Goal: Register for event/course

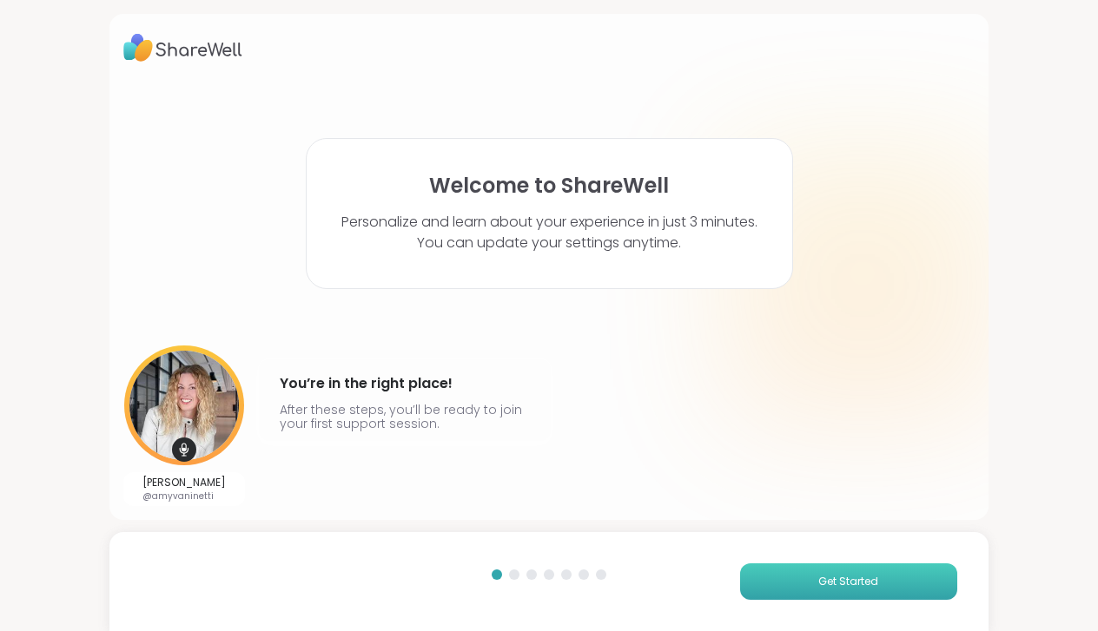
click at [808, 586] on button "Get Started" at bounding box center [848, 582] width 217 height 36
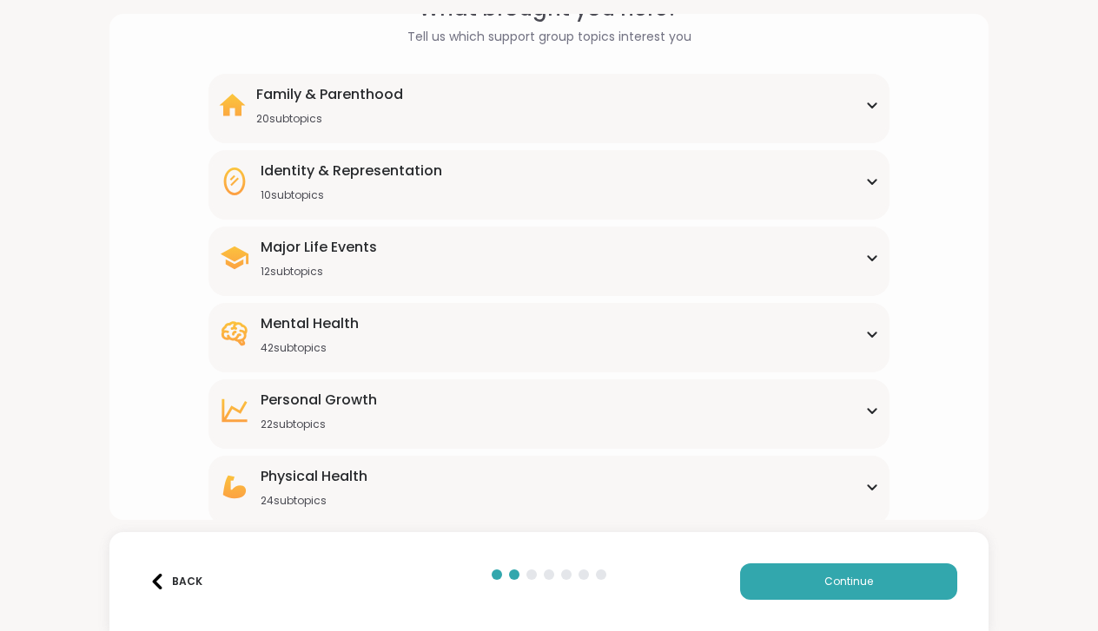
scroll to position [102, 0]
click at [874, 105] on icon at bounding box center [872, 106] width 8 height 4
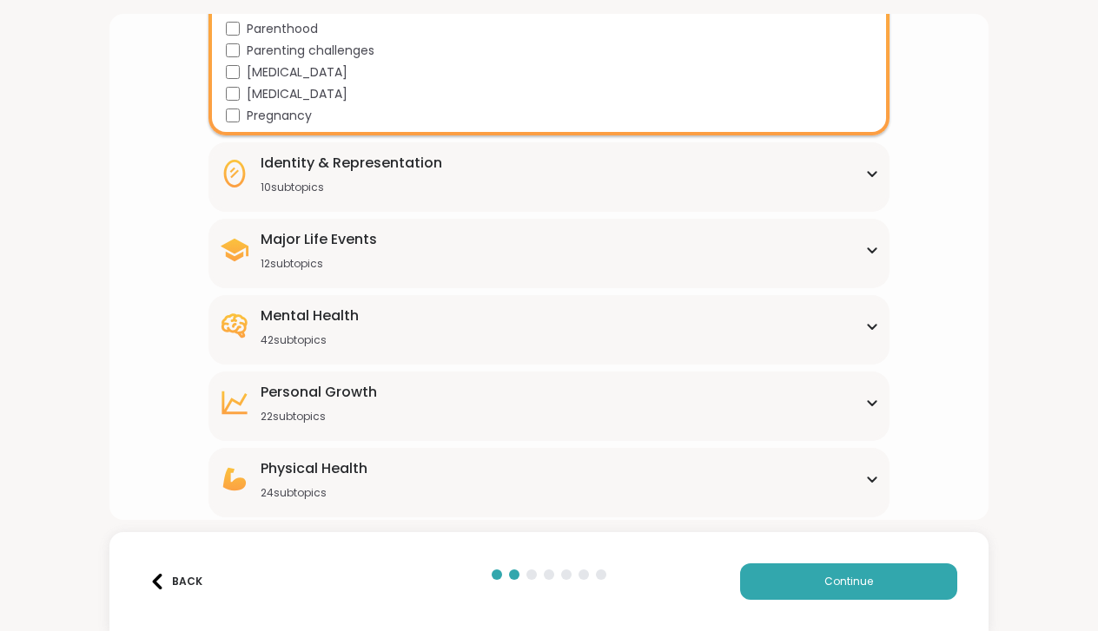
scroll to position [547, 0]
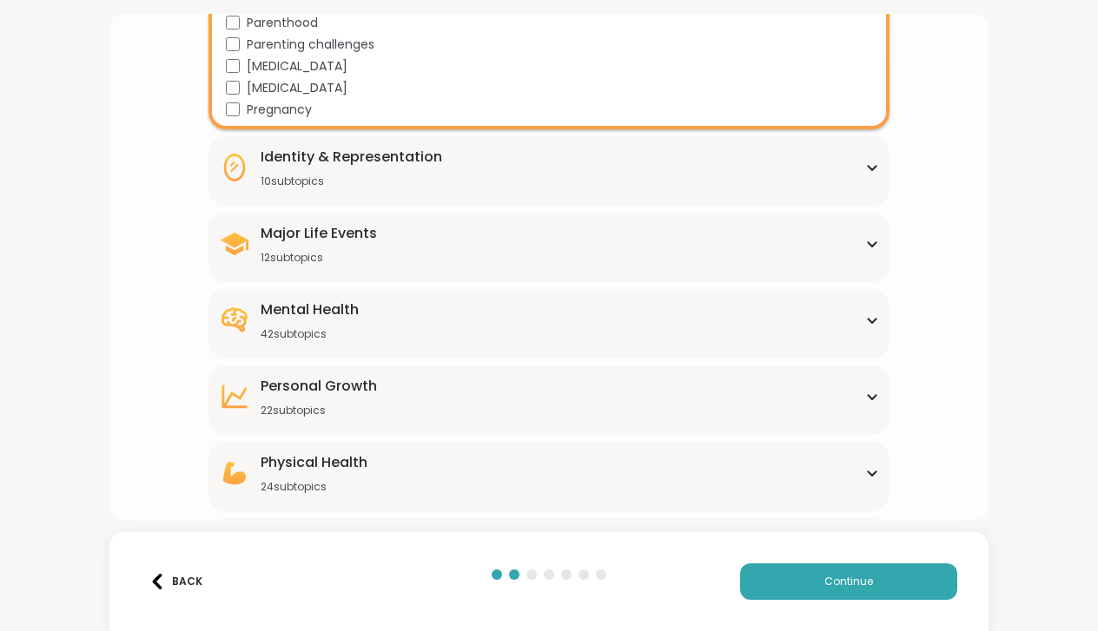
click at [871, 165] on icon at bounding box center [872, 167] width 14 height 9
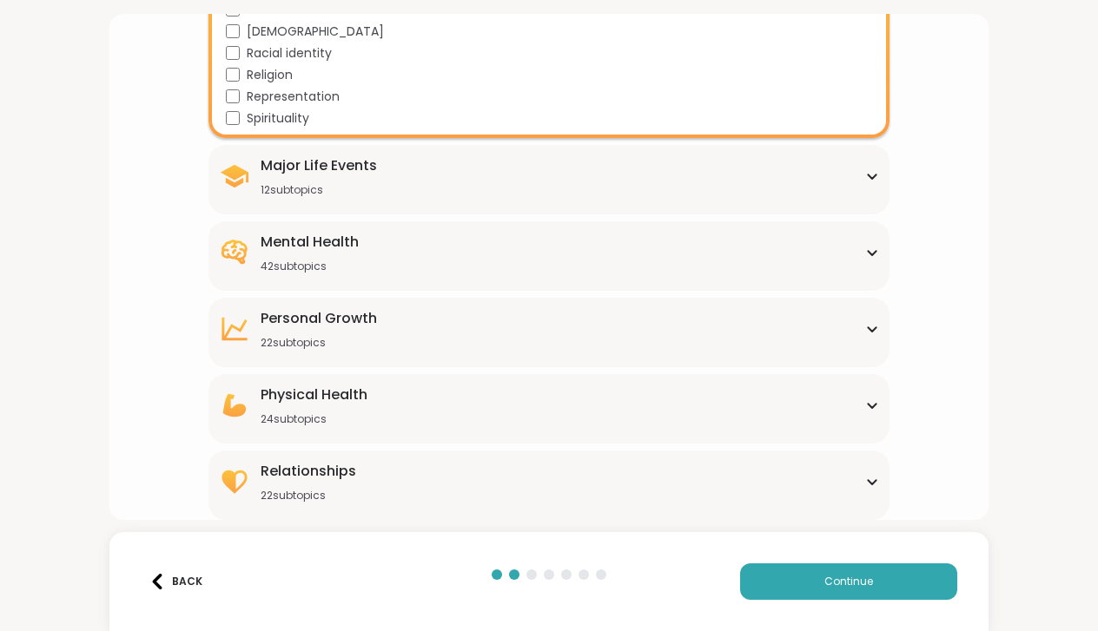
scroll to position [828, 0]
click at [870, 176] on icon at bounding box center [872, 177] width 8 height 4
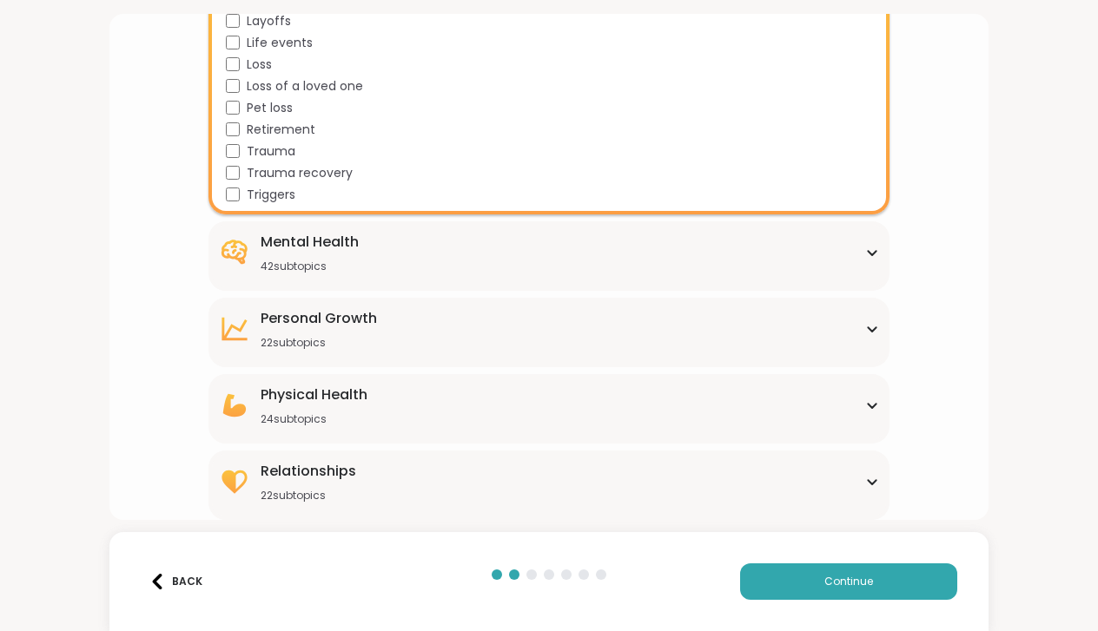
scroll to position [1086, 0]
click at [873, 250] on icon at bounding box center [872, 252] width 14 height 9
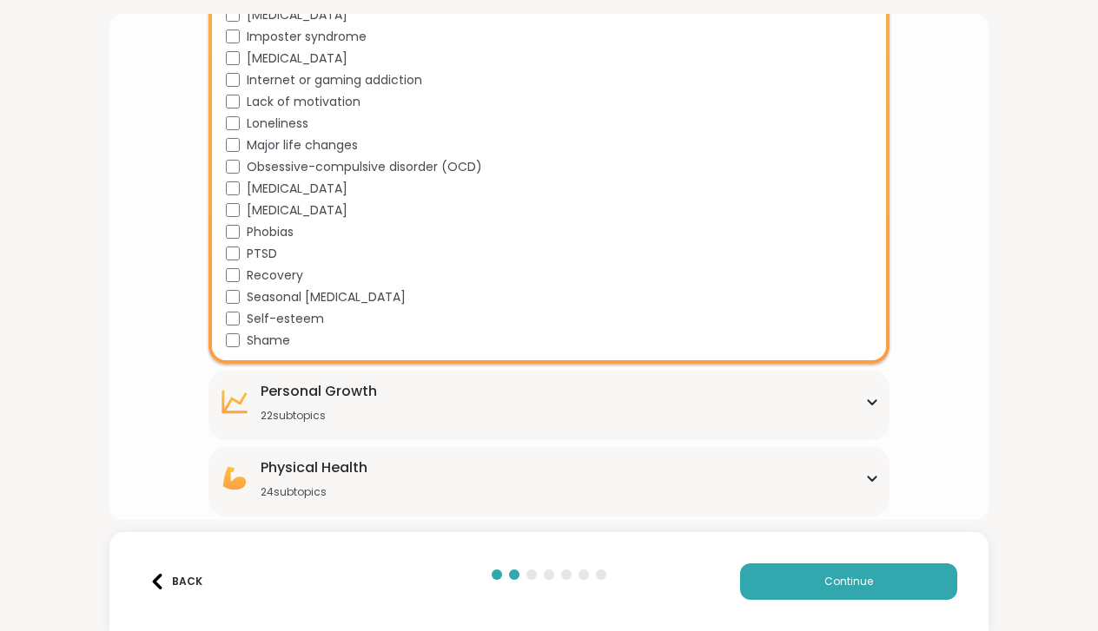
scroll to position [1880, 0]
click at [241, 189] on div "[MEDICAL_DATA]" at bounding box center [552, 190] width 652 height 18
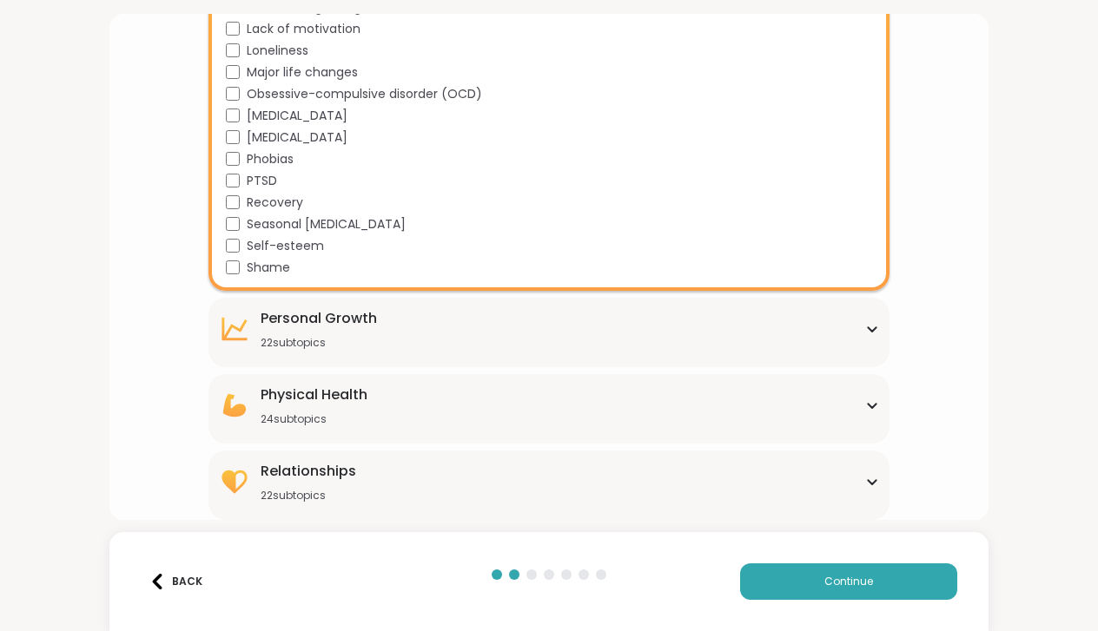
scroll to position [1954, 0]
click at [868, 327] on icon at bounding box center [872, 329] width 8 height 4
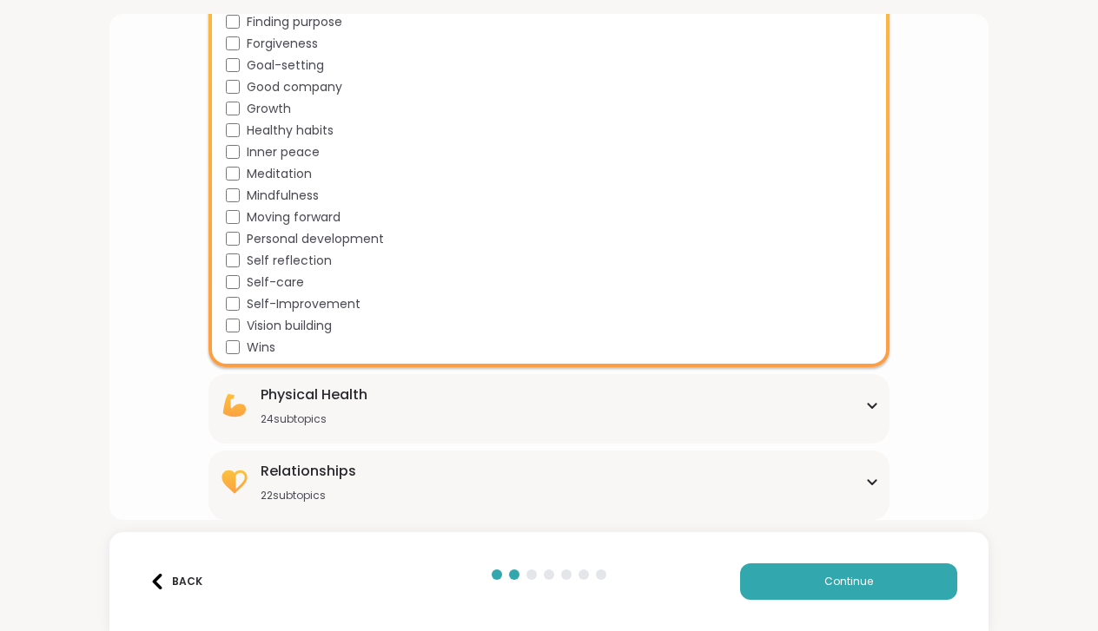
scroll to position [0, 0]
click at [878, 411] on div "Physical Health 24 subtopics" at bounding box center [548, 406] width 659 height 42
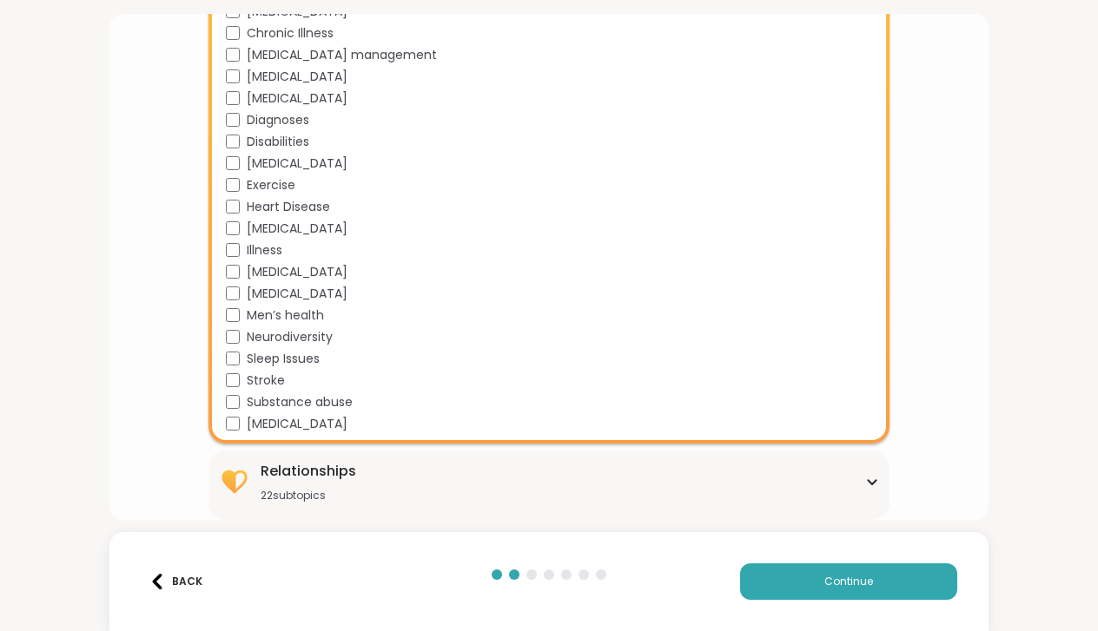
click at [869, 479] on icon at bounding box center [872, 482] width 14 height 9
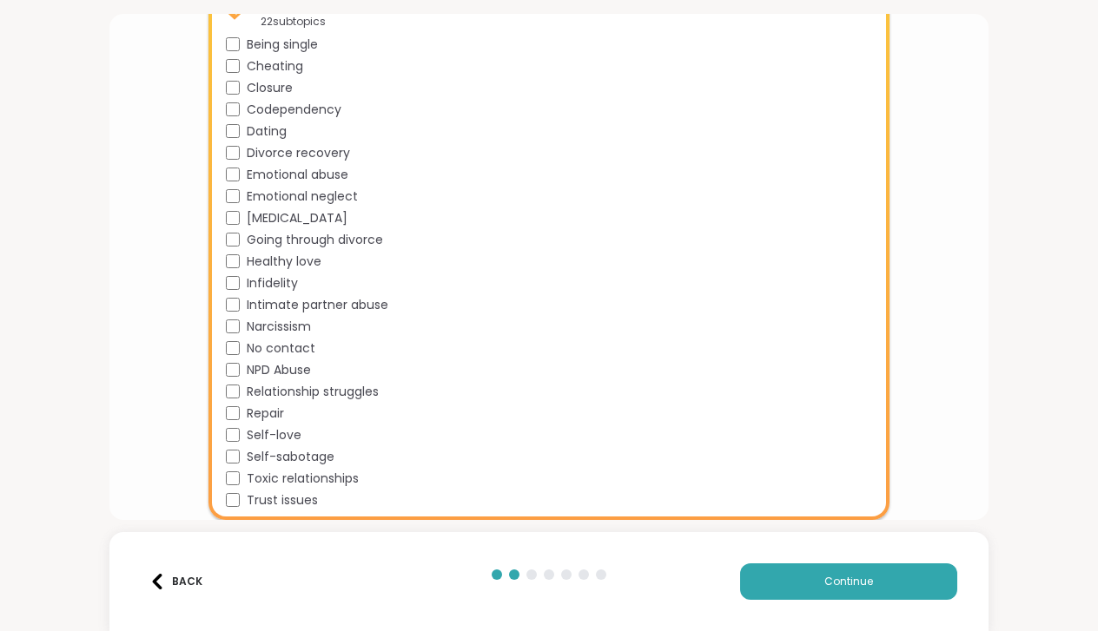
scroll to position [3420, 0]
click at [864, 580] on span "Continue" at bounding box center [848, 582] width 49 height 16
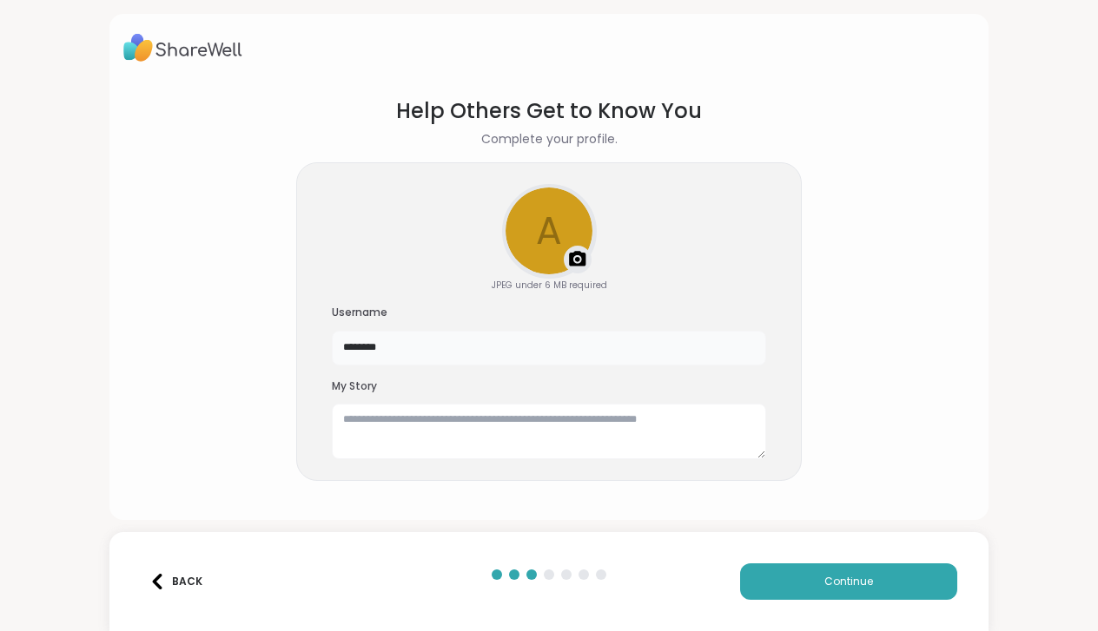
click at [457, 352] on input "********" at bounding box center [549, 348] width 434 height 35
type input "*"
type input "******"
click at [401, 436] on textarea at bounding box center [549, 432] width 434 height 56
type textarea "**********"
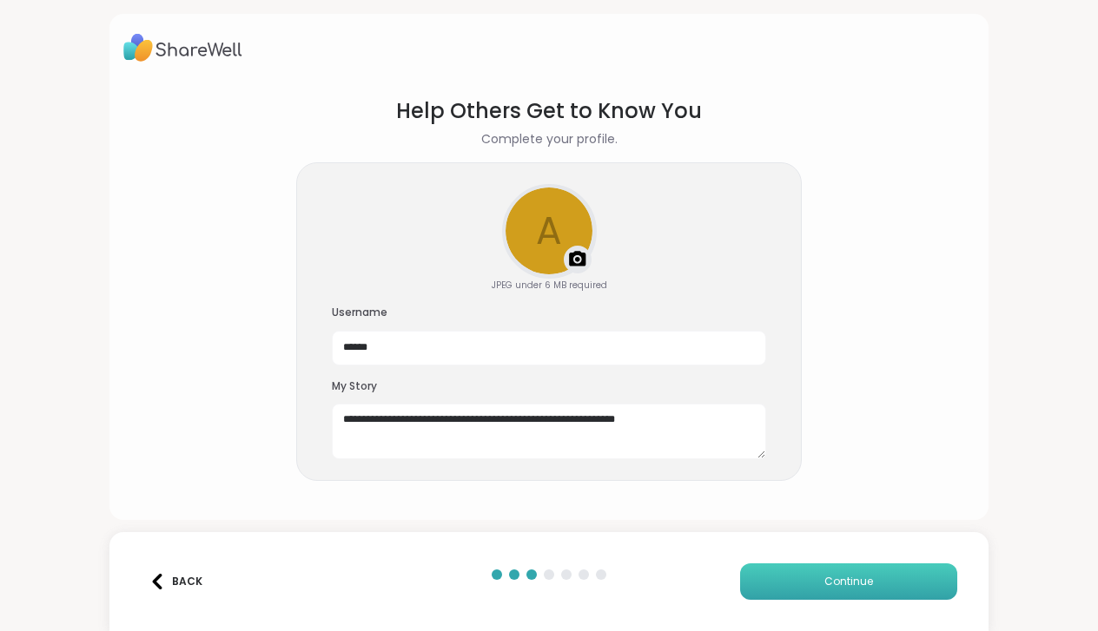
click at [817, 584] on button "Continue" at bounding box center [848, 582] width 217 height 36
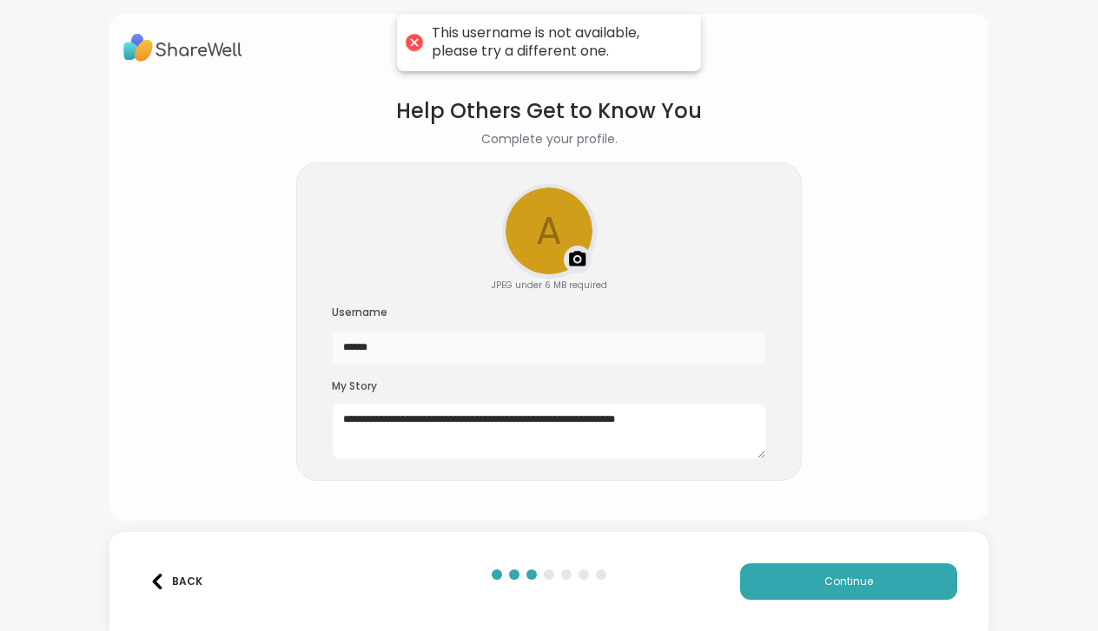
click at [439, 352] on input "******" at bounding box center [549, 348] width 434 height 35
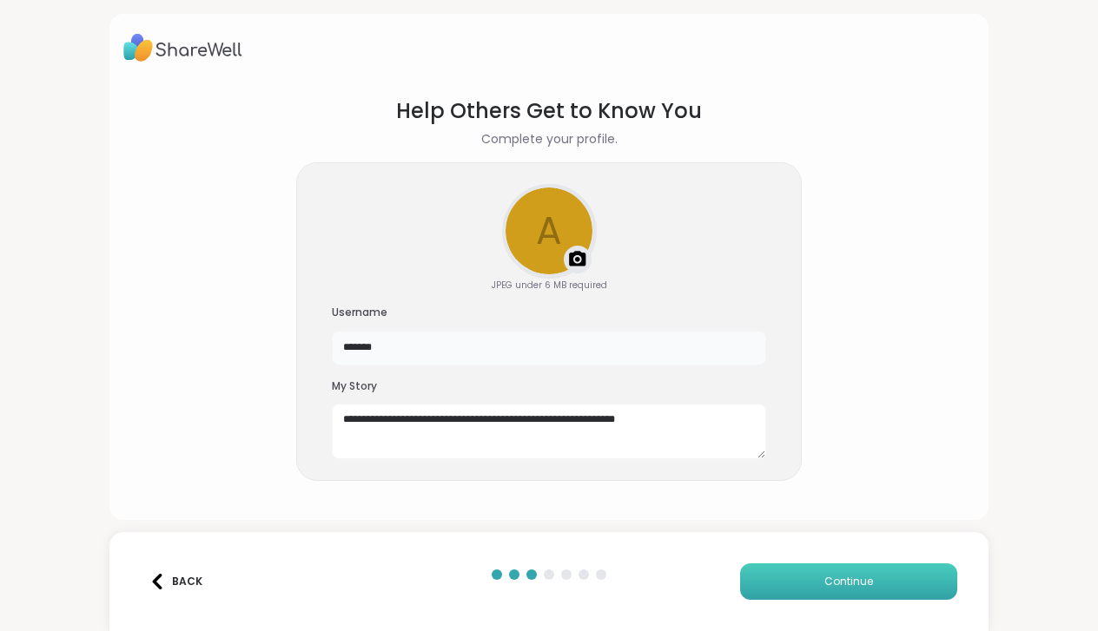
type input "*******"
click at [783, 591] on button "Continue" at bounding box center [848, 582] width 217 height 36
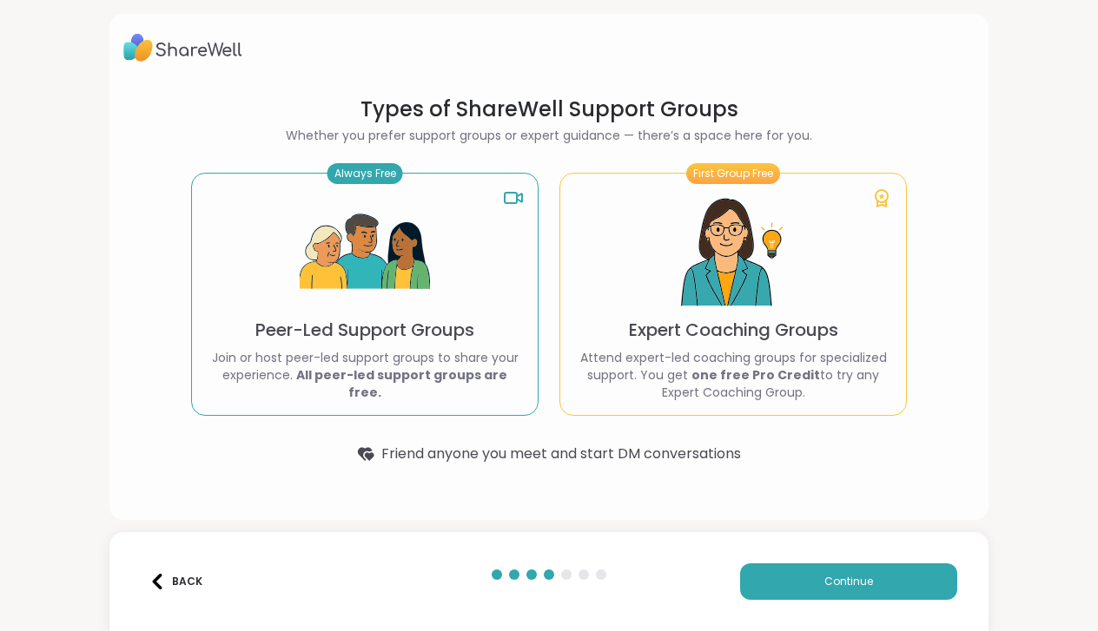
click at [425, 335] on p "Peer-Led Support Groups" at bounding box center [364, 330] width 219 height 24
click at [796, 580] on button "Continue" at bounding box center [848, 582] width 217 height 36
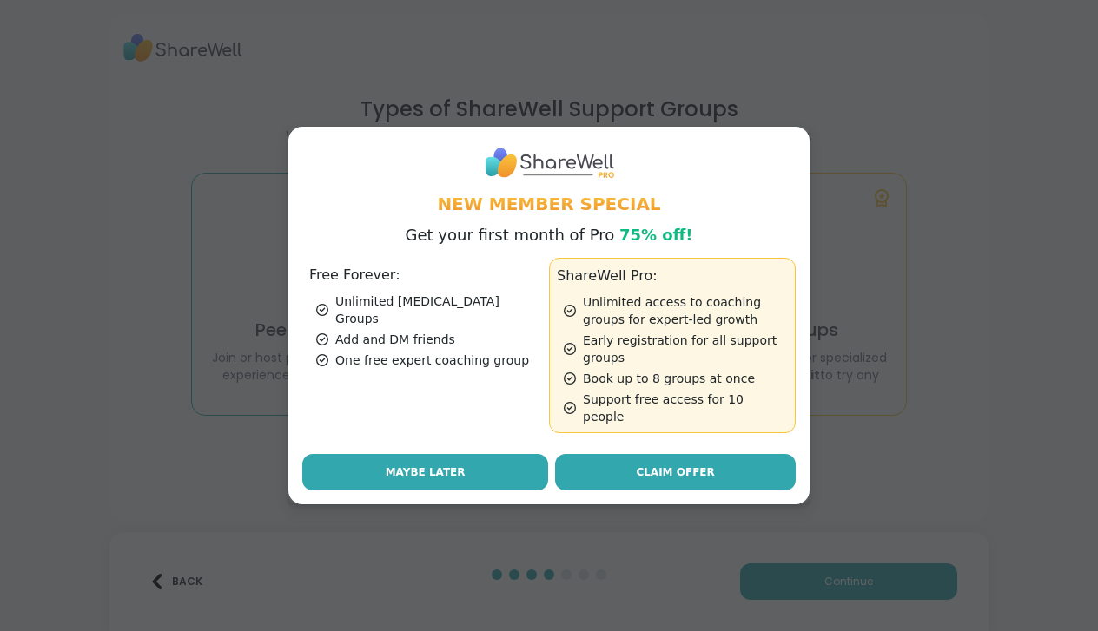
click at [433, 465] on span "Maybe Later" at bounding box center [426, 473] width 80 height 16
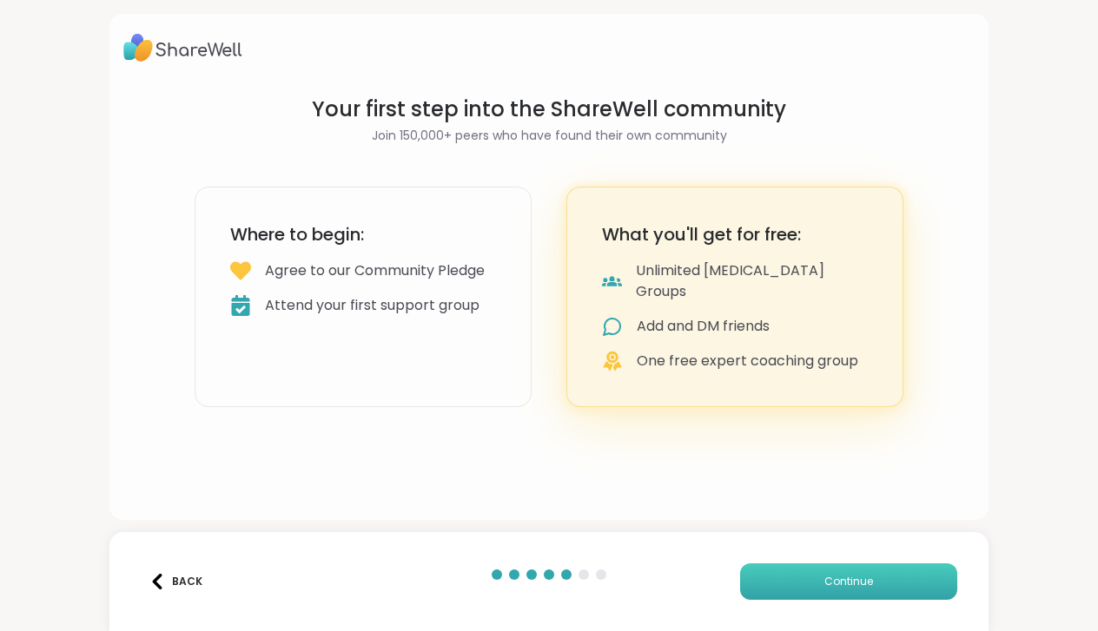
click at [825, 578] on span "Continue" at bounding box center [848, 582] width 49 height 16
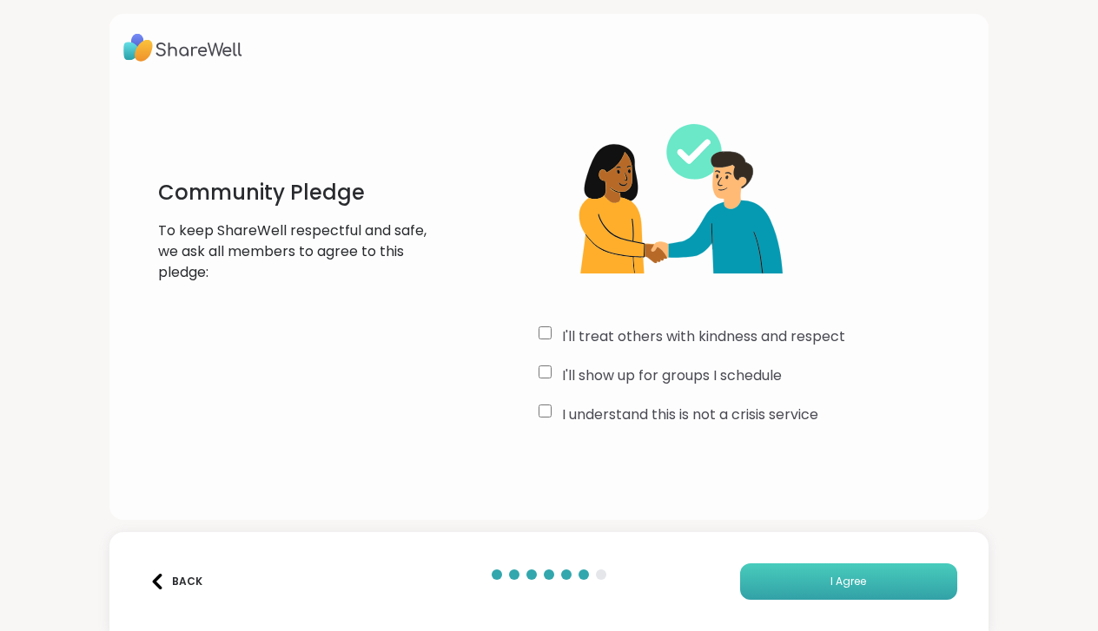
click at [795, 582] on button "I Agree" at bounding box center [848, 582] width 217 height 36
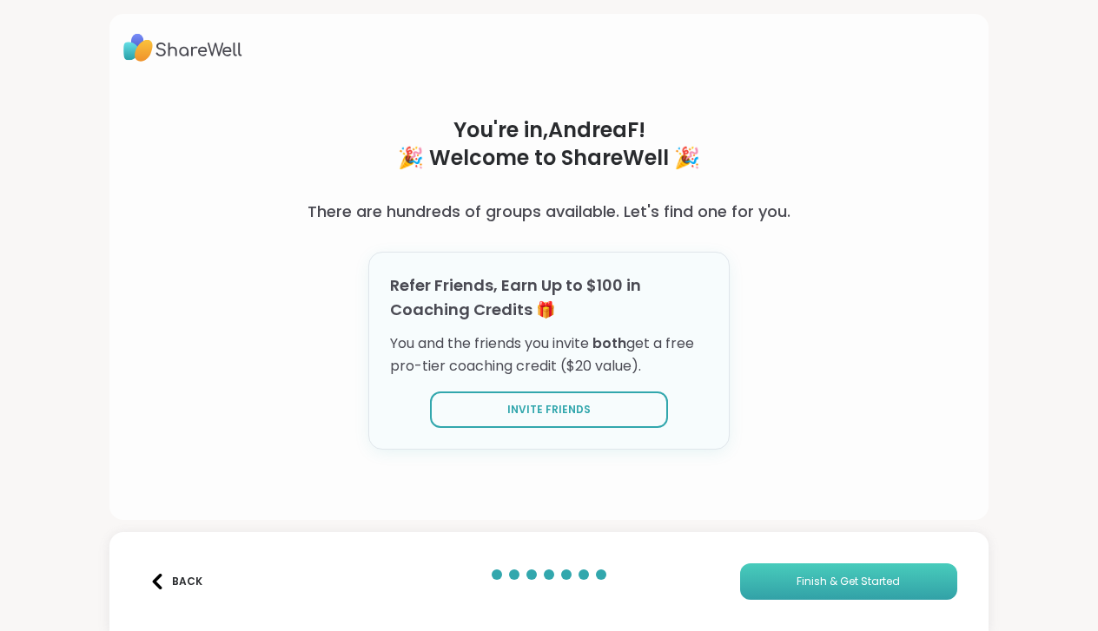
click at [814, 579] on span "Finish & Get Started" at bounding box center [847, 582] width 103 height 16
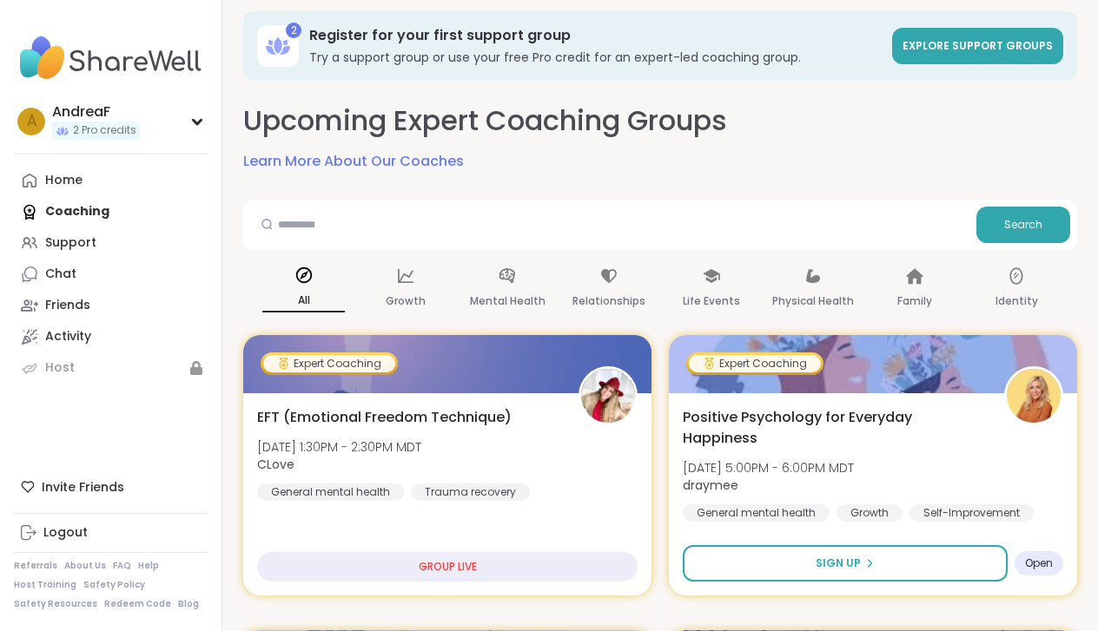
scroll to position [14, 0]
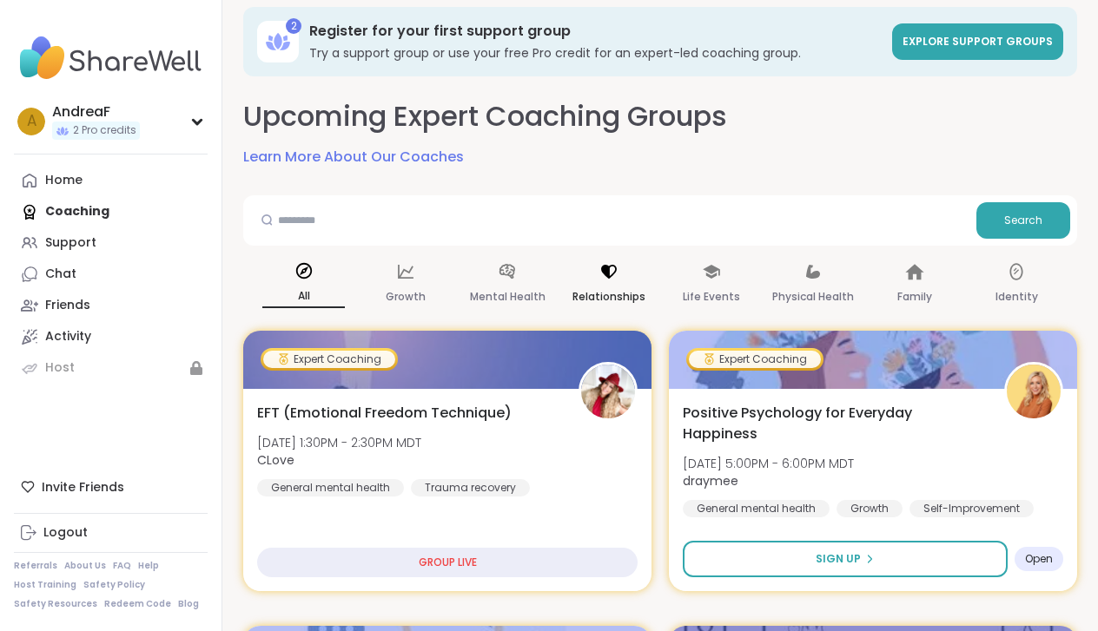
click at [617, 267] on icon at bounding box center [608, 271] width 19 height 19
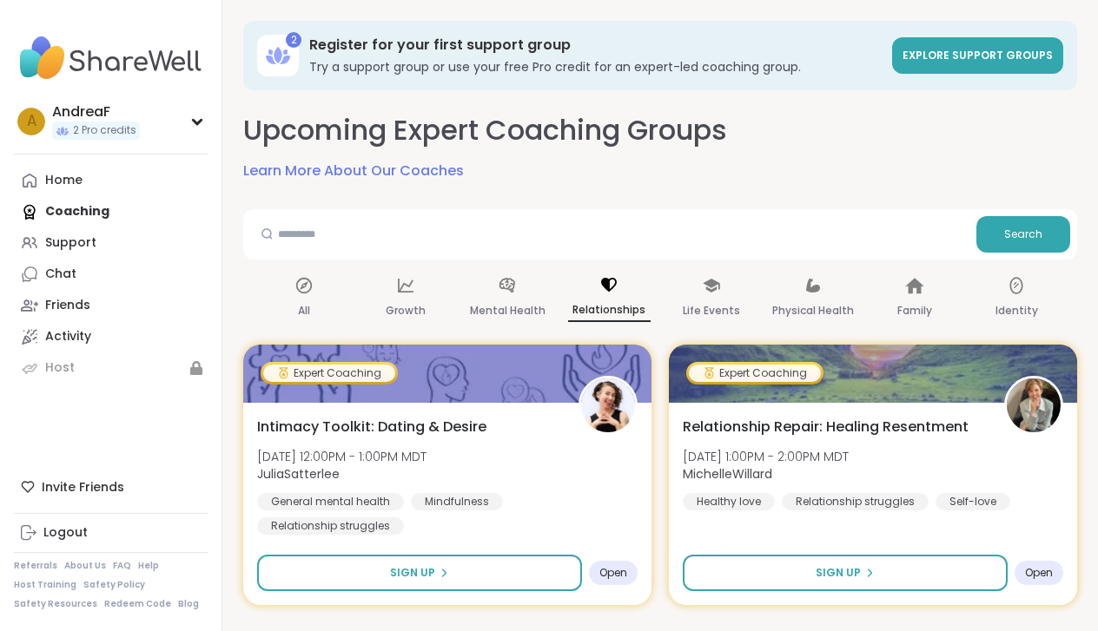
scroll to position [0, 0]
click at [58, 248] on div "Support" at bounding box center [70, 242] width 51 height 17
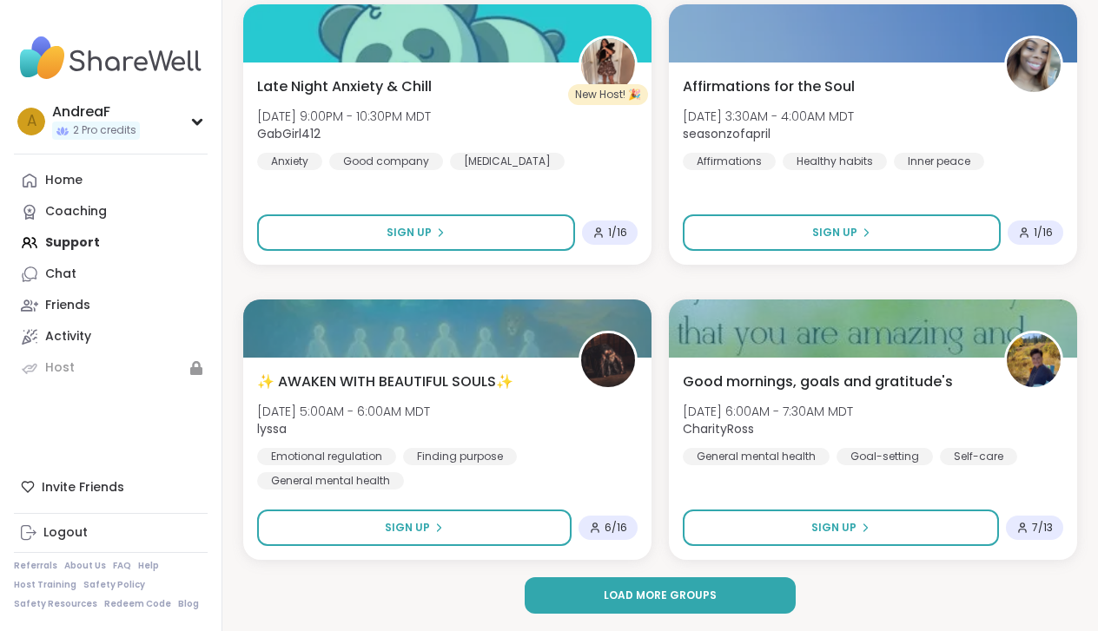
scroll to position [5032, 0]
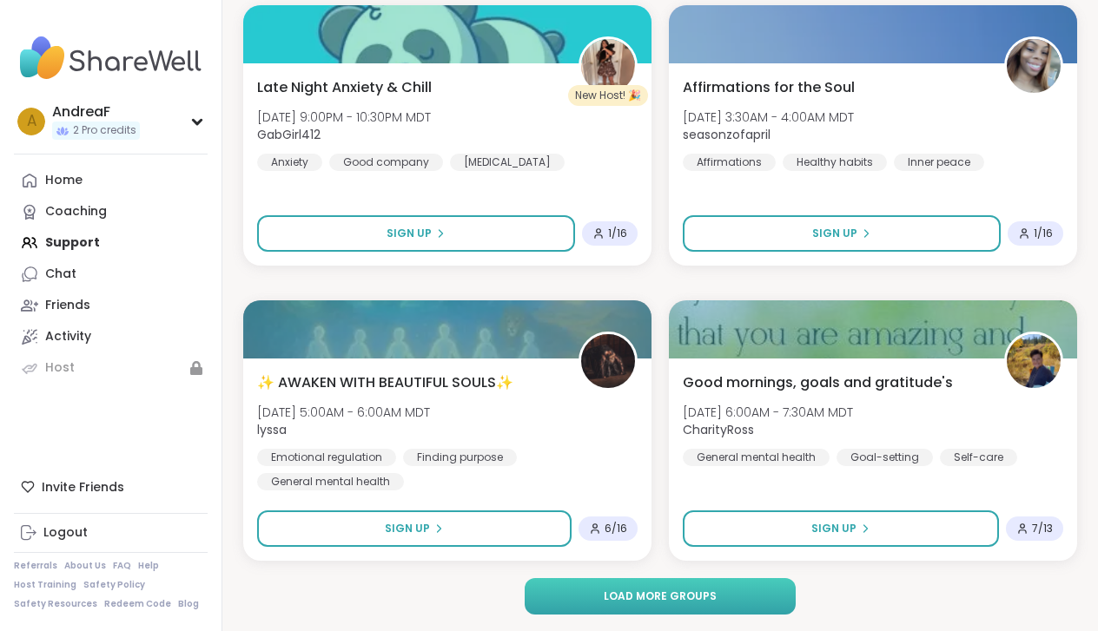
click at [663, 595] on span "Load more groups" at bounding box center [660, 597] width 113 height 16
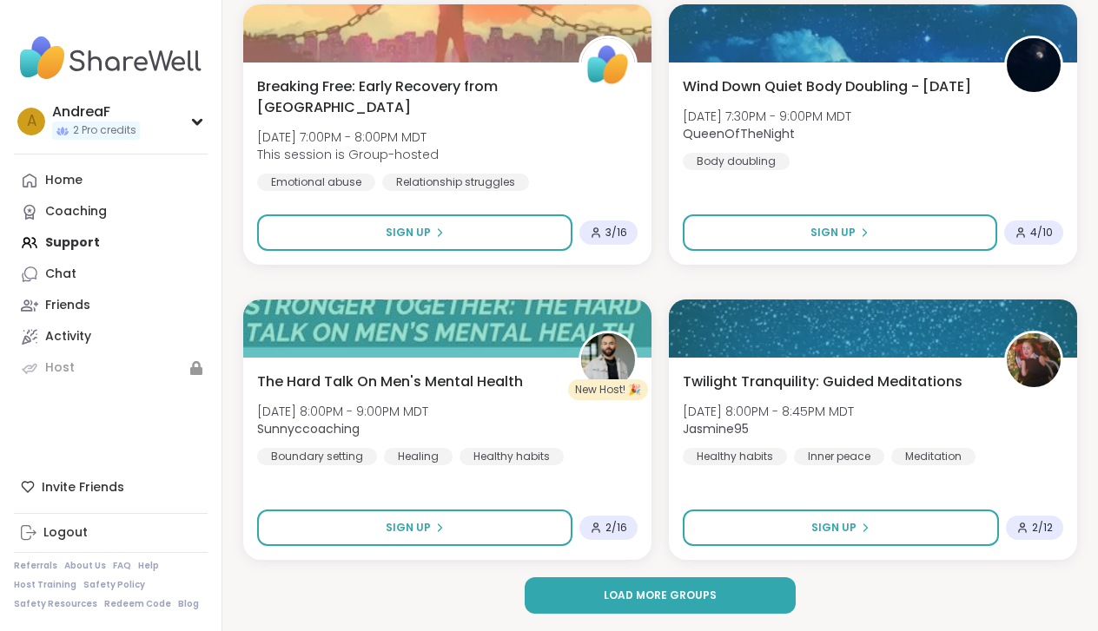
scroll to position [10347, 0]
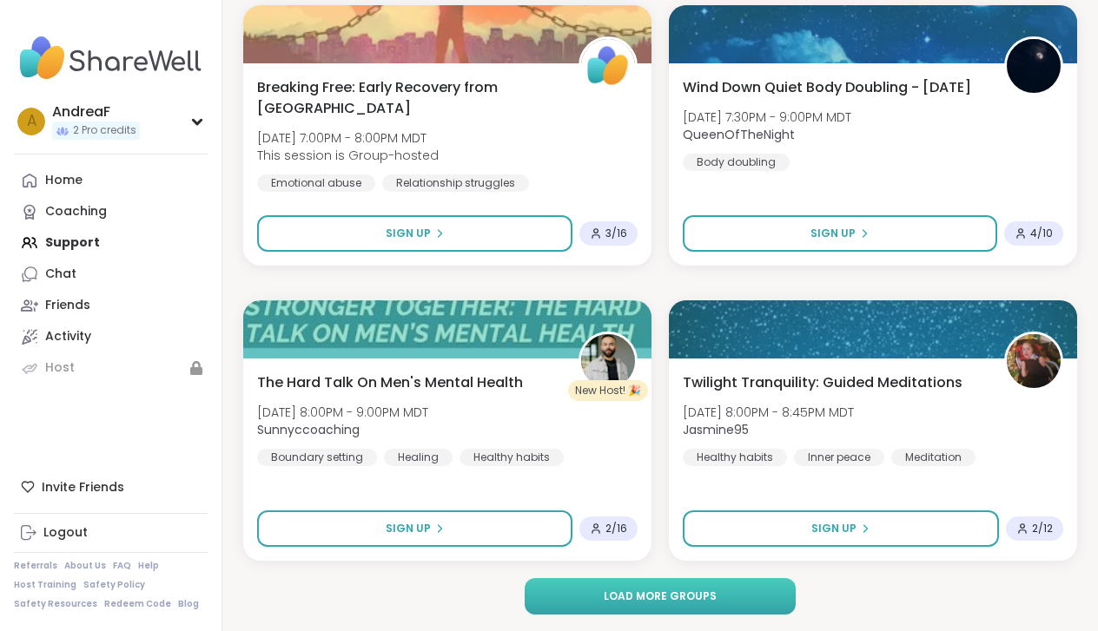
click at [648, 593] on span "Load more groups" at bounding box center [660, 597] width 113 height 16
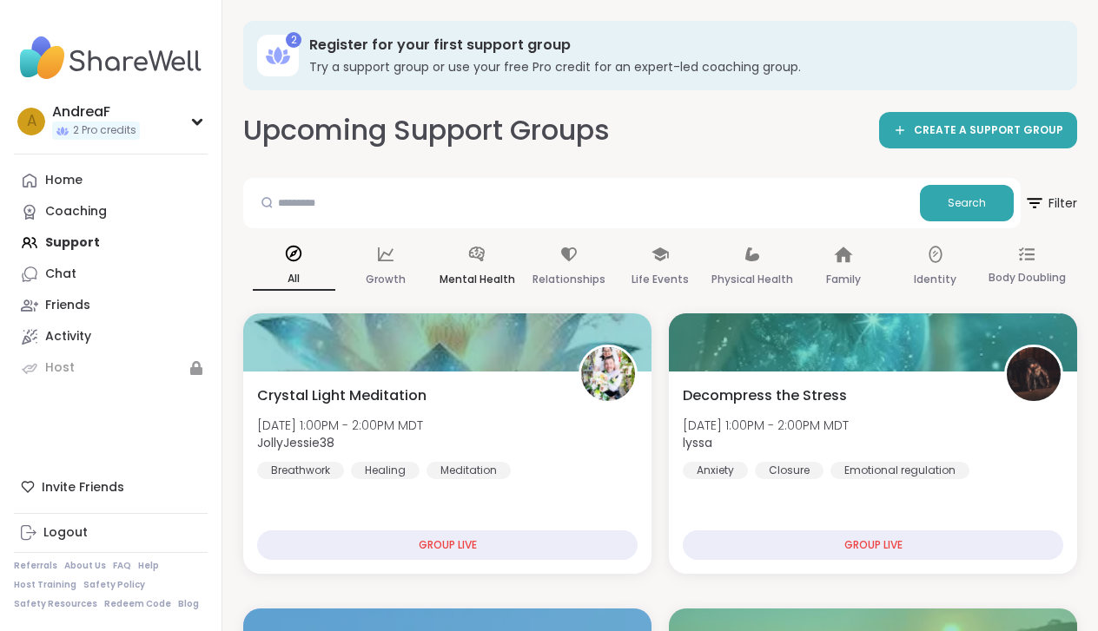
scroll to position [0, 0]
click at [1055, 203] on span "Filter" at bounding box center [1050, 202] width 56 height 43
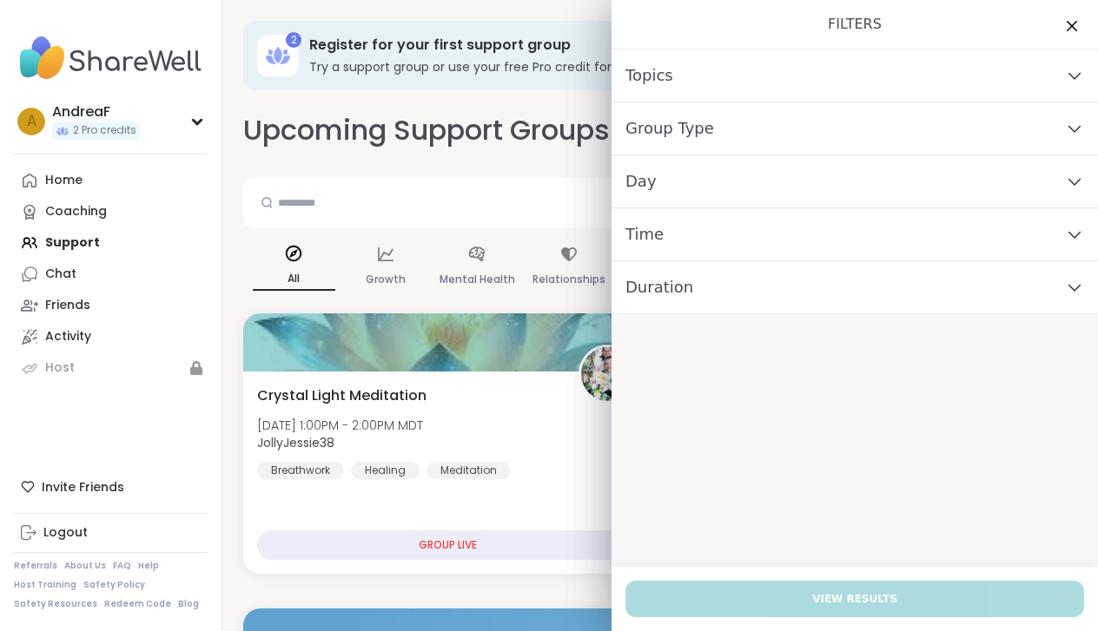
click at [1072, 239] on icon at bounding box center [1074, 234] width 19 height 12
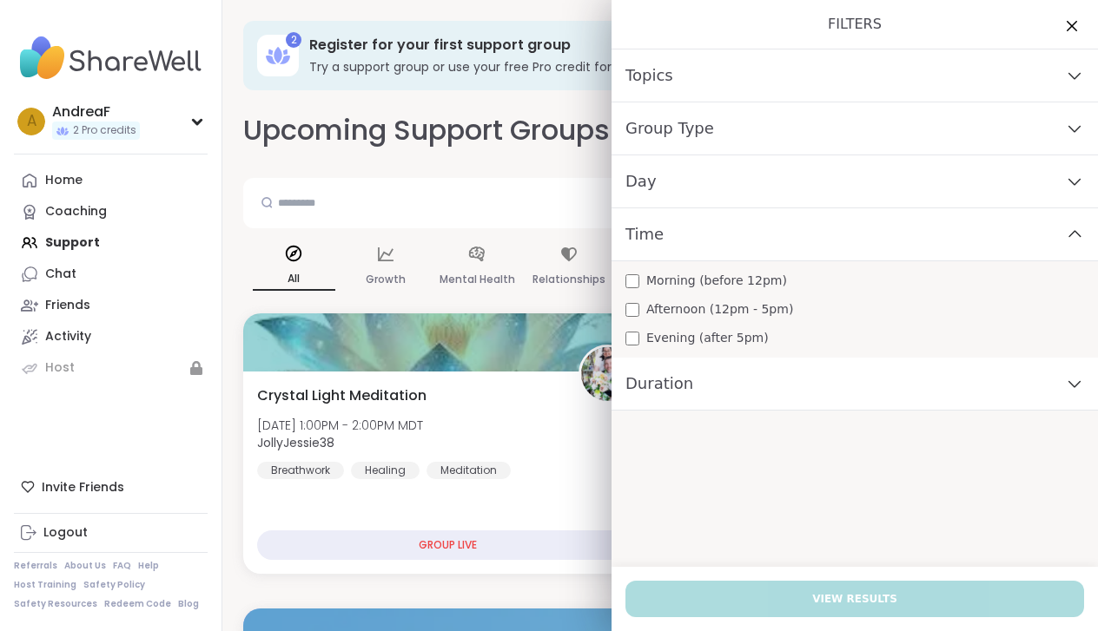
click at [706, 340] on span "Evening (after 5pm)" at bounding box center [707, 338] width 122 height 18
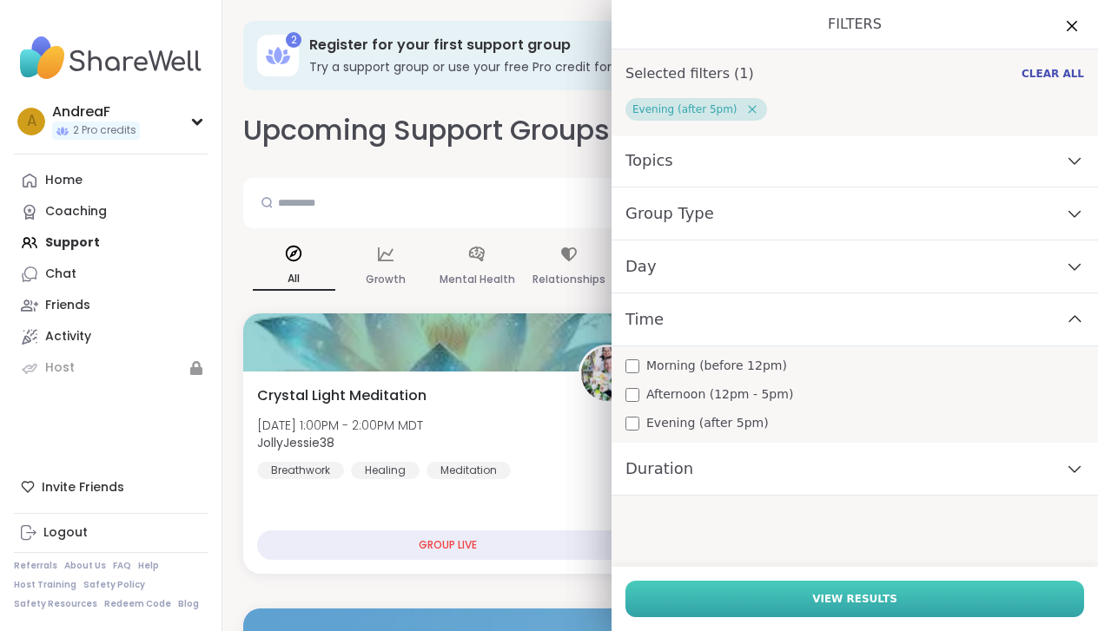
click at [766, 601] on button "View Results" at bounding box center [854, 599] width 459 height 36
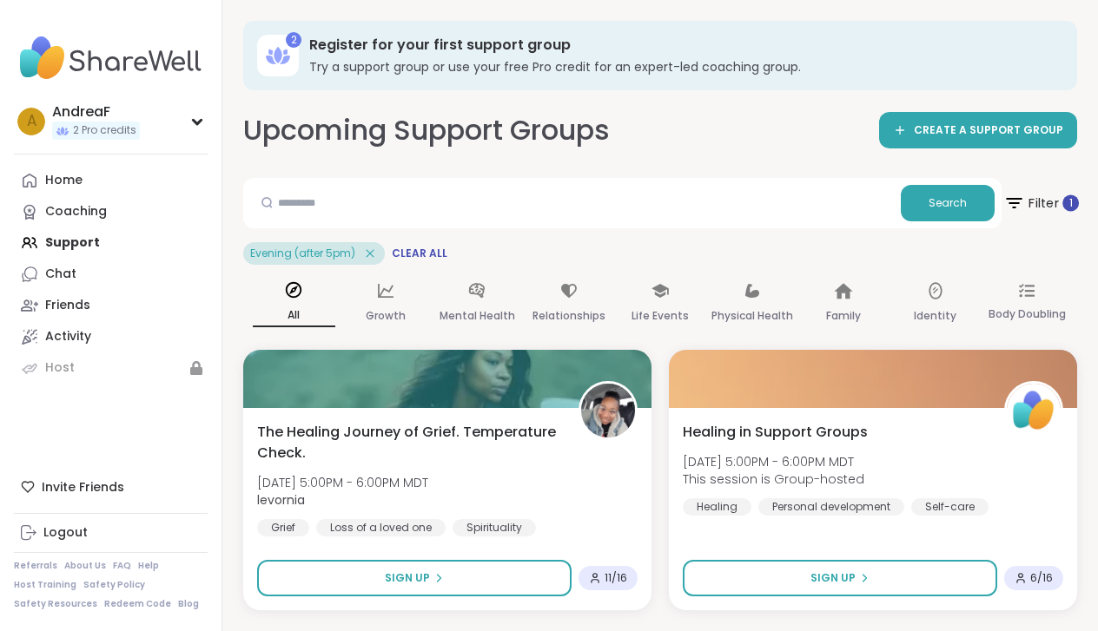
click at [1049, 208] on span "Filter 1" at bounding box center [1041, 202] width 76 height 43
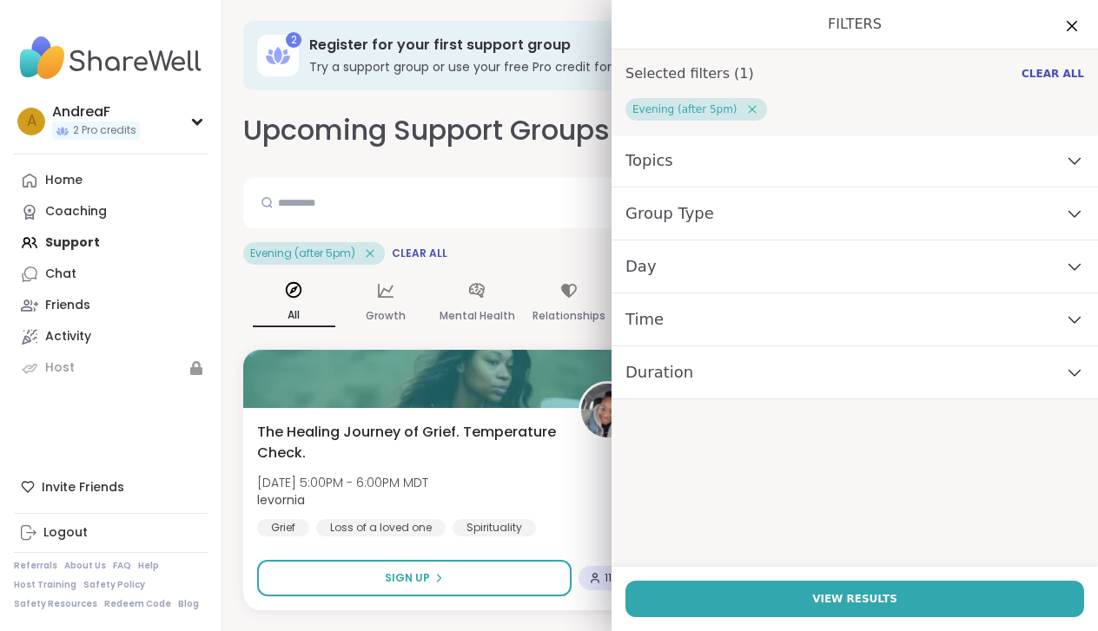
click at [744, 109] on icon at bounding box center [752, 110] width 16 height 16
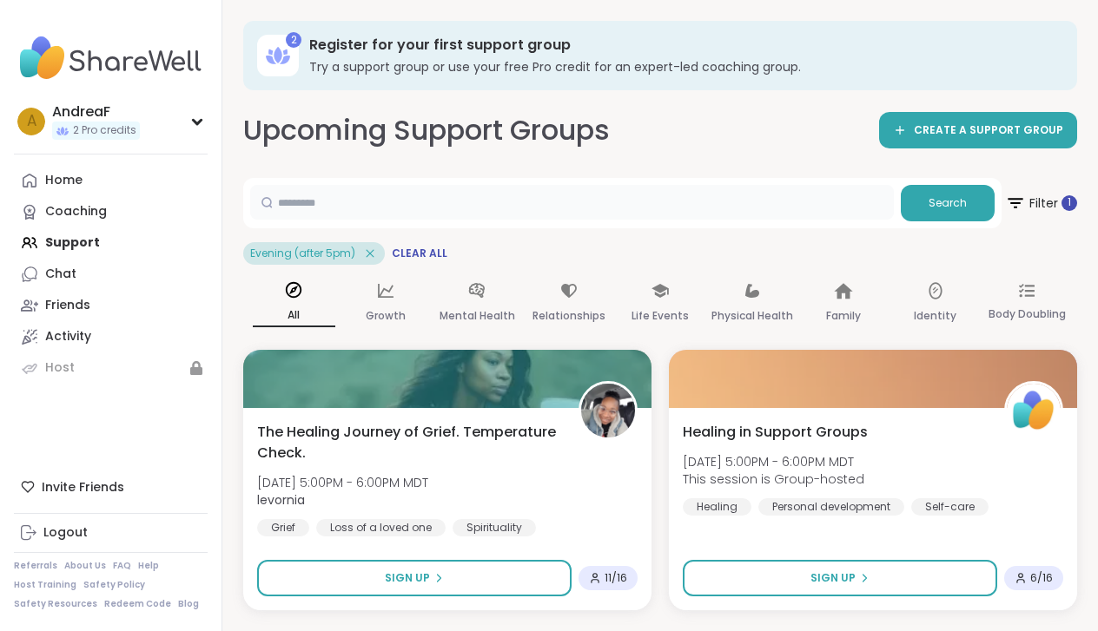
click at [438, 210] on input "text" at bounding box center [571, 202] width 643 height 35
drag, startPoint x: 438, startPoint y: 210, endPoint x: 941, endPoint y: 212, distance: 503.7
click at [941, 212] on button "Search" at bounding box center [948, 203] width 94 height 36
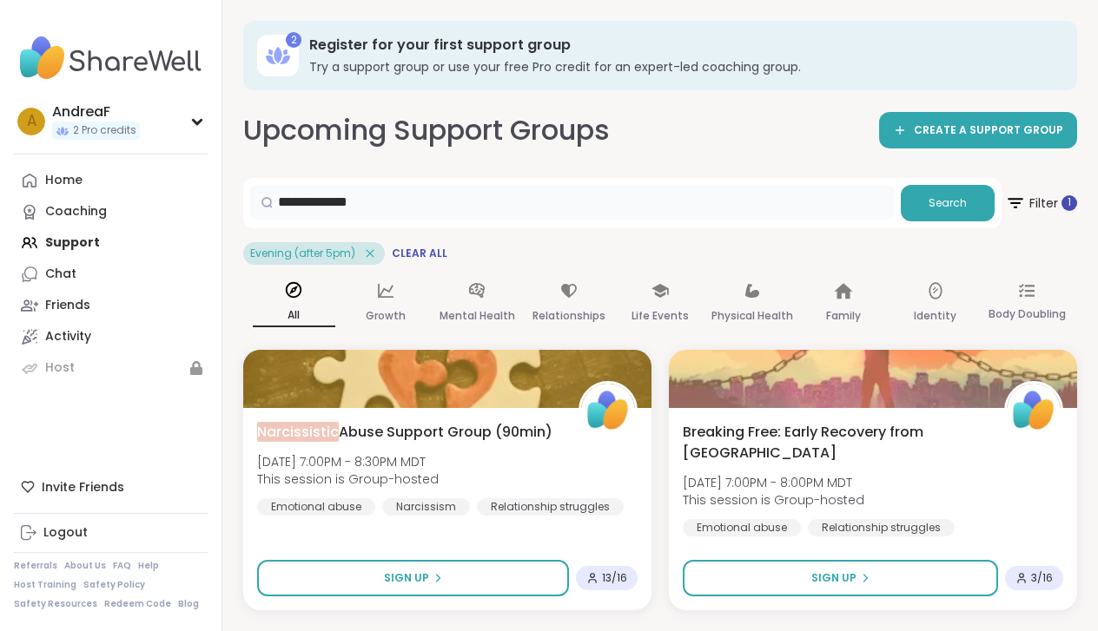
click at [533, 207] on input "**********" at bounding box center [571, 202] width 643 height 35
type input "***"
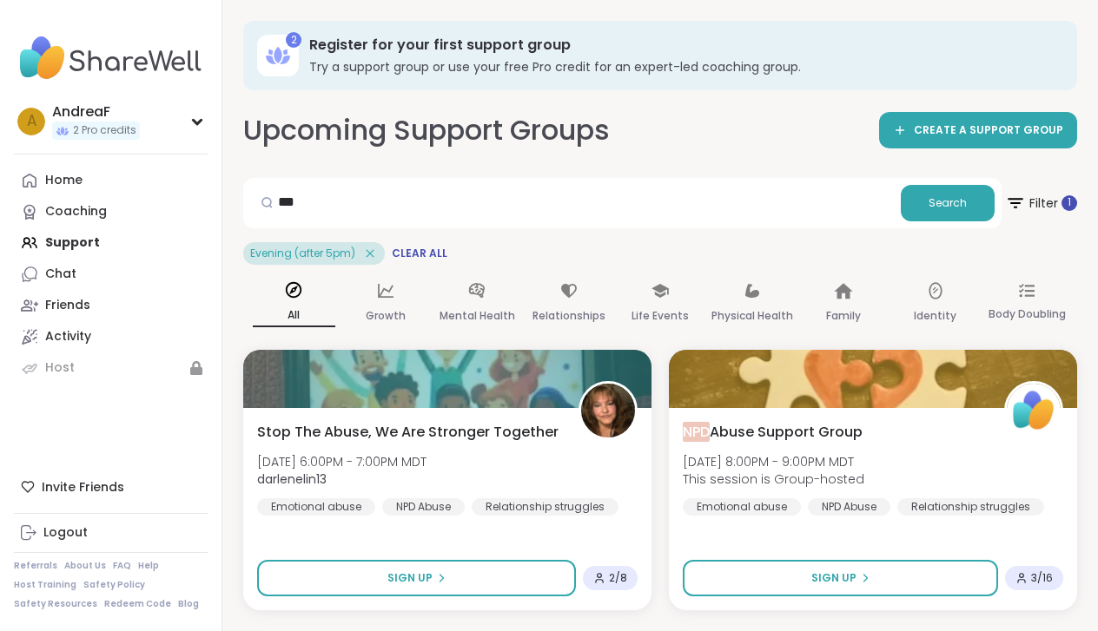
click at [367, 252] on icon at bounding box center [370, 254] width 16 height 16
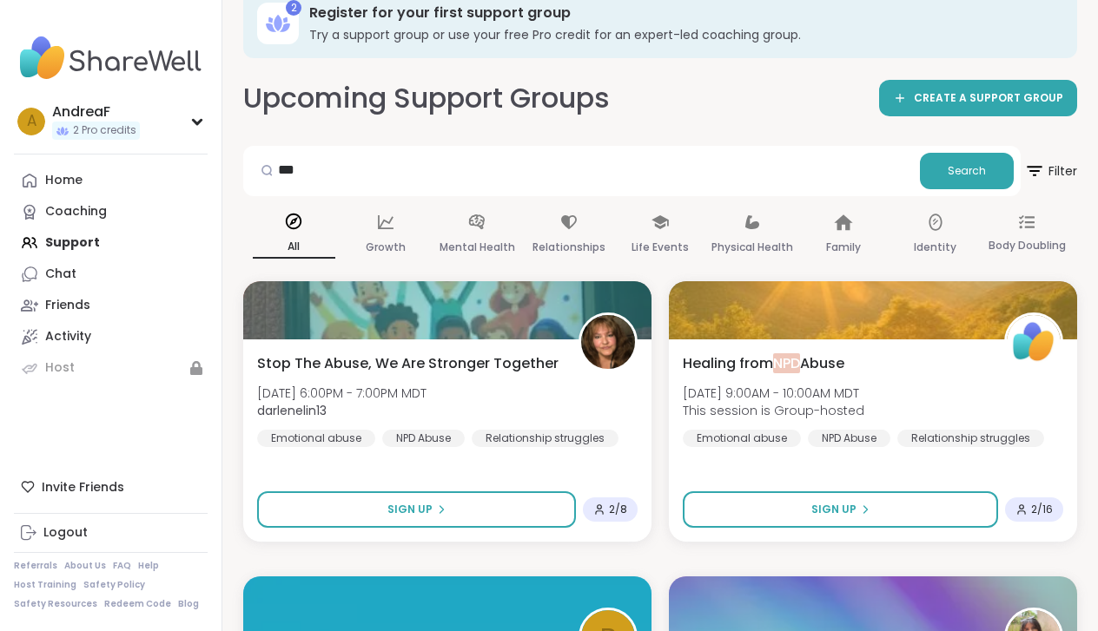
scroll to position [30, 0]
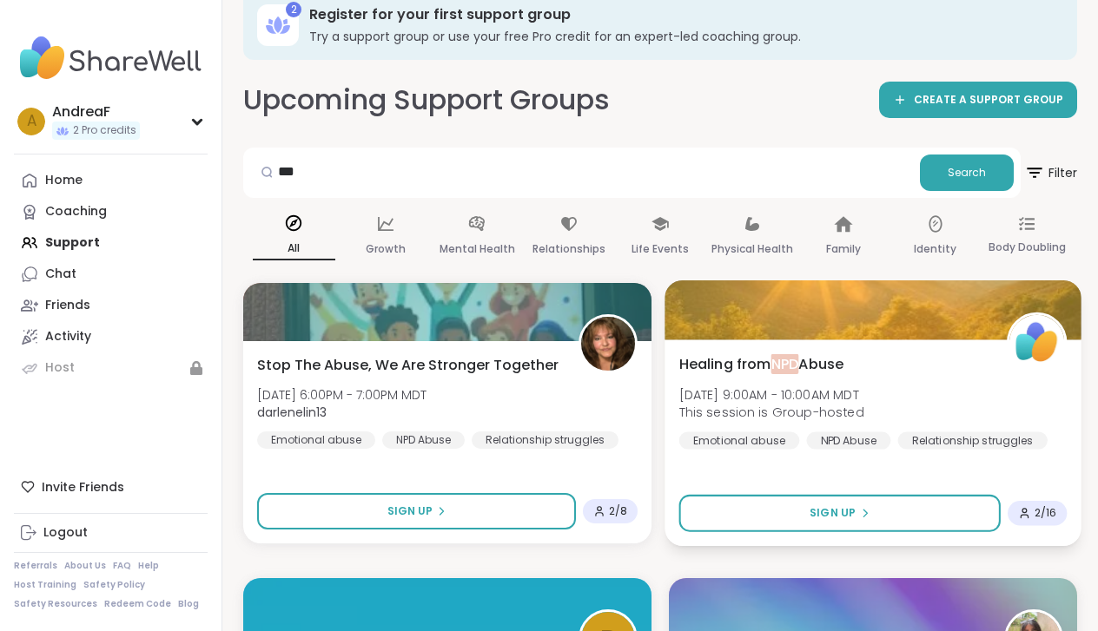
click at [858, 354] on div "Healing from NPD Abuse [DATE] 9:00AM - 10:00AM MDT This session is Group-hosted…" at bounding box center [873, 401] width 388 height 96
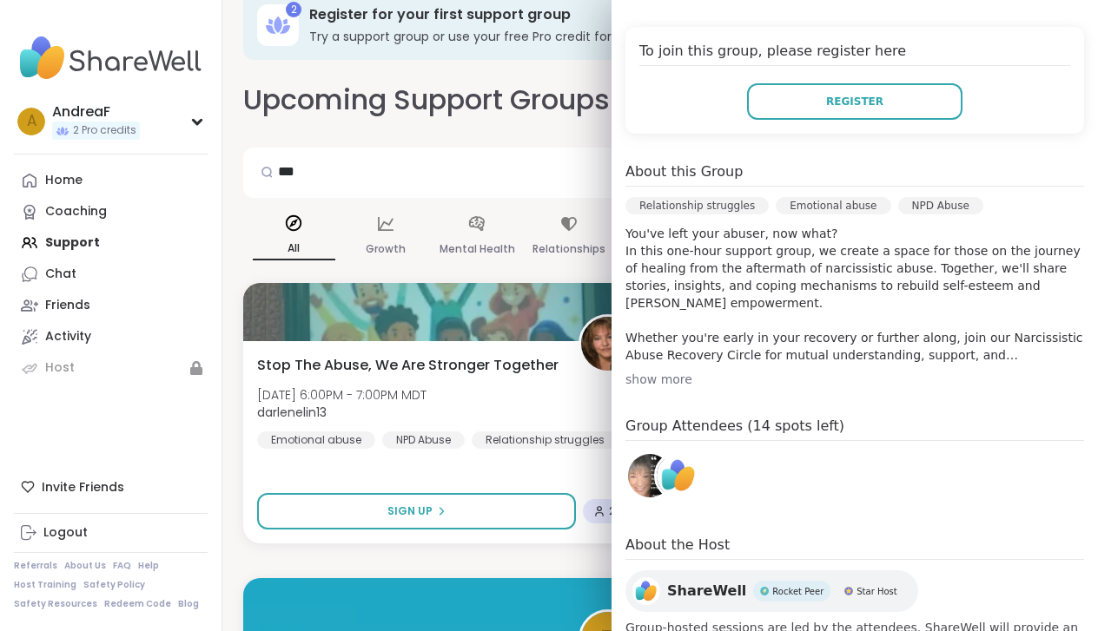
scroll to position [355, 0]
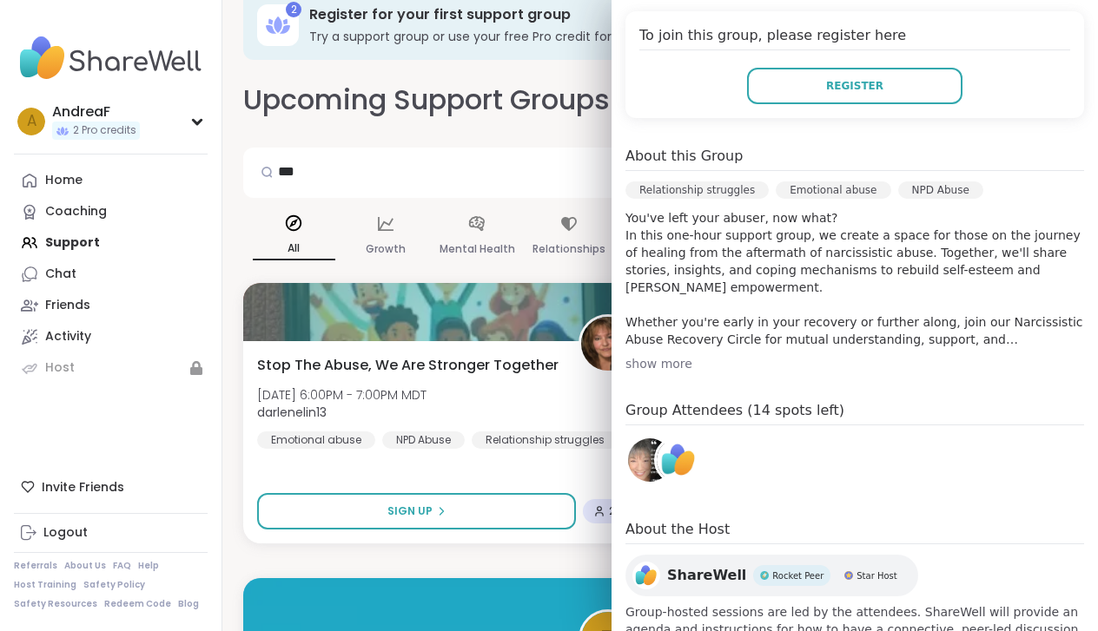
click at [675, 364] on div "show more" at bounding box center [854, 363] width 459 height 17
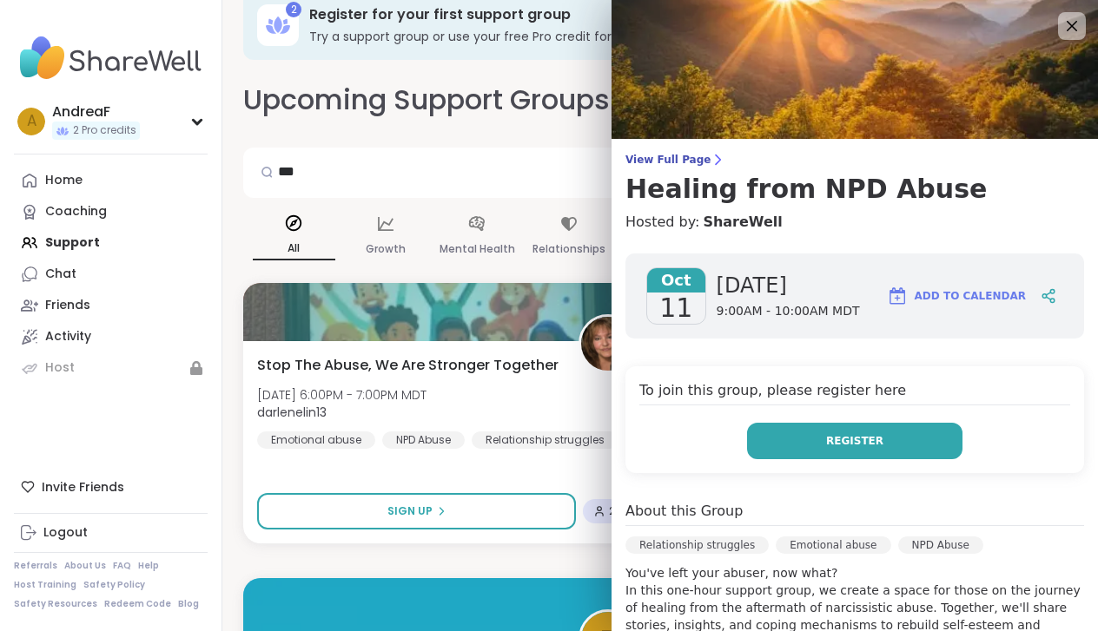
scroll to position [0, 0]
click at [830, 443] on span "Register" at bounding box center [854, 441] width 57 height 16
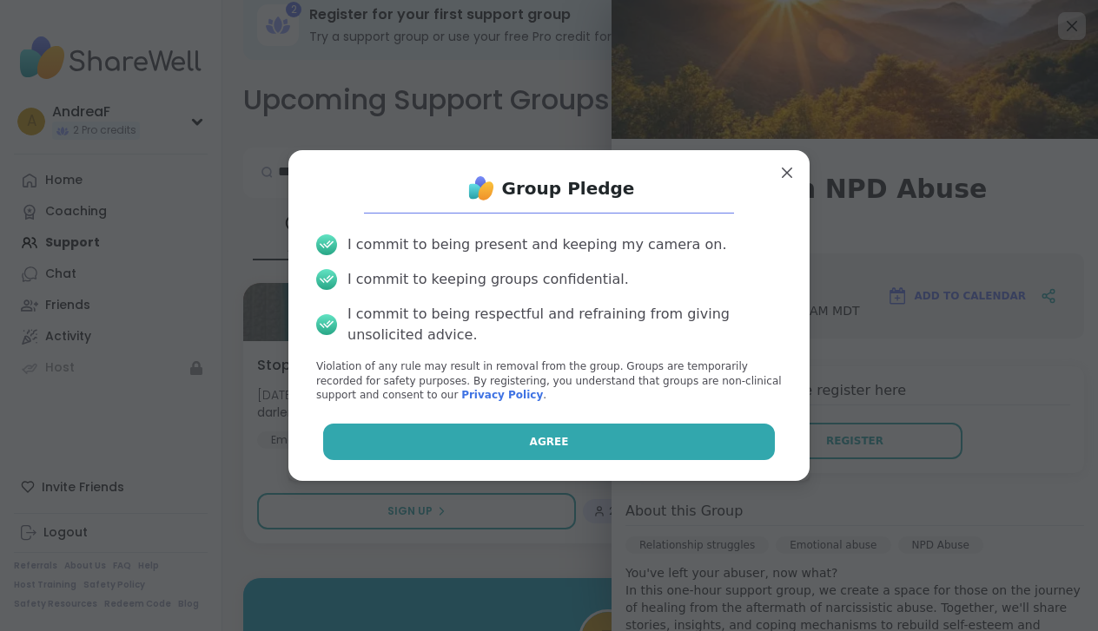
click at [575, 436] on button "Agree" at bounding box center [549, 442] width 452 height 36
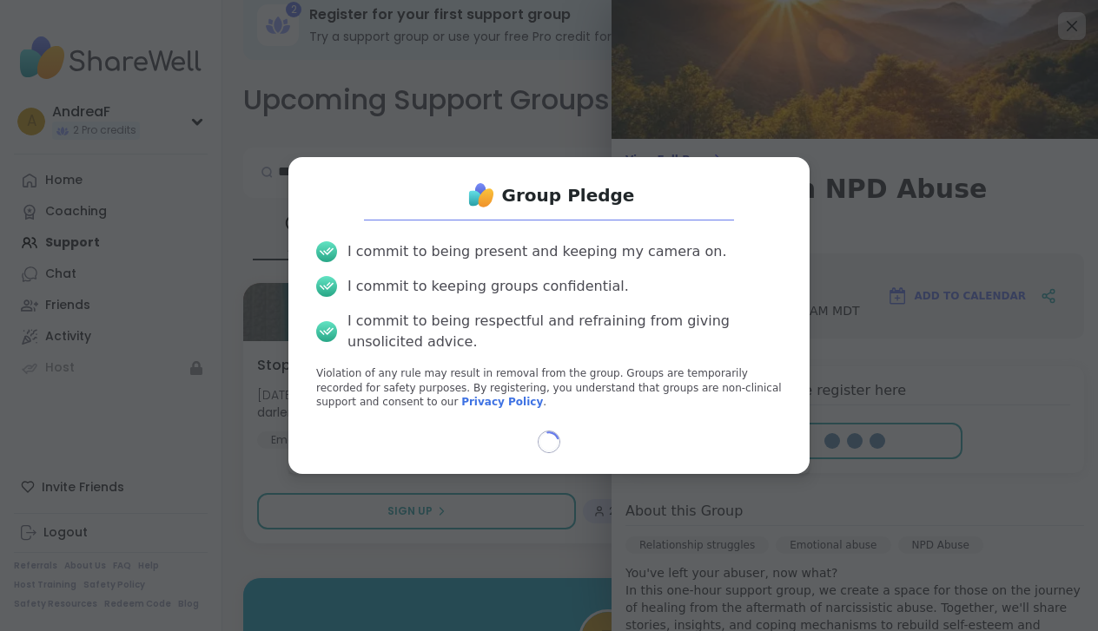
select select "**"
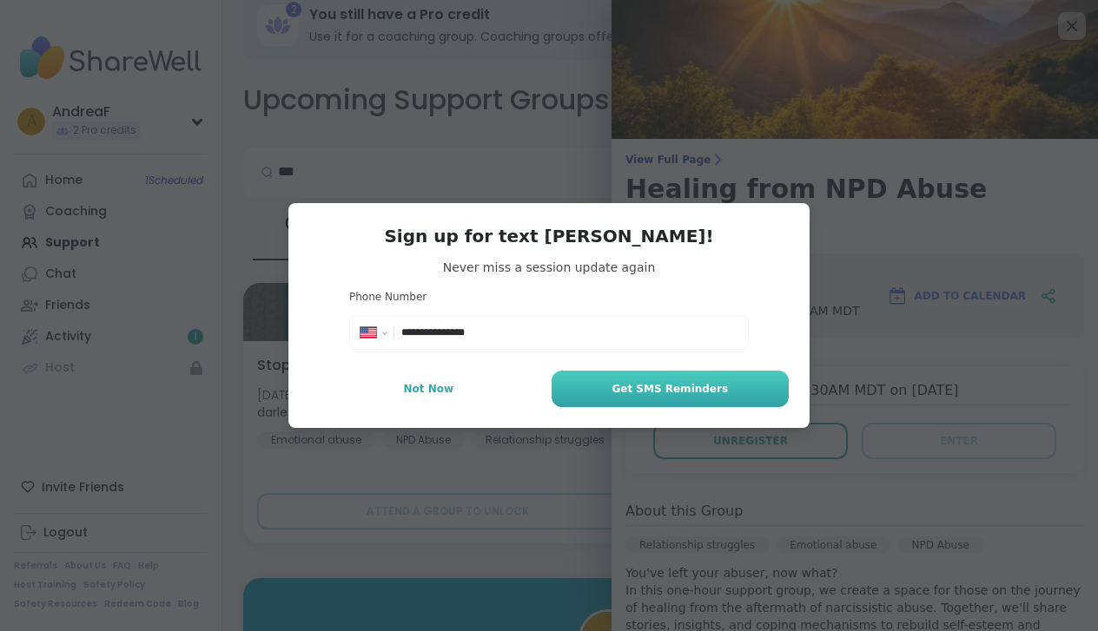
type input "**********"
click at [605, 390] on button "Get SMS Reminders" at bounding box center [669, 389] width 237 height 36
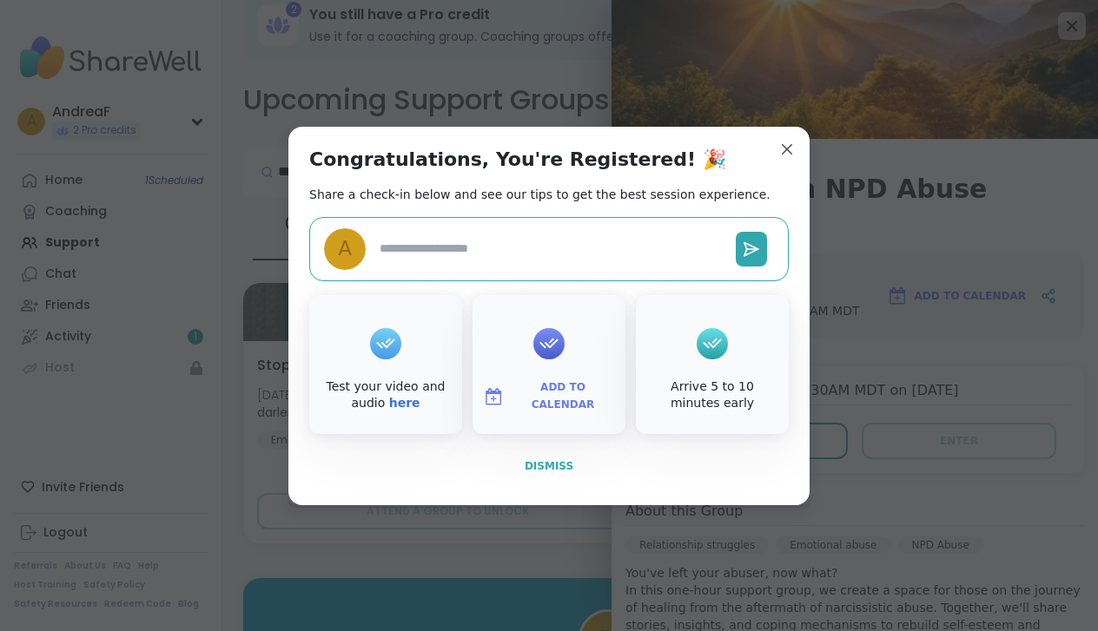
click at [555, 461] on span "Dismiss" at bounding box center [549, 466] width 49 height 12
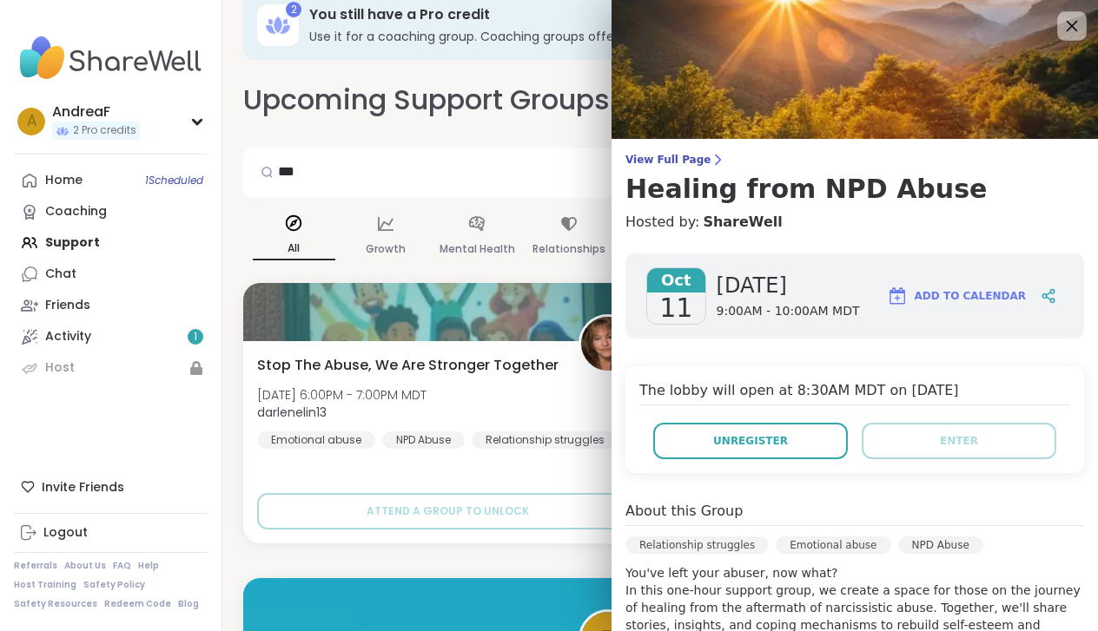
click at [1070, 25] on icon at bounding box center [1071, 26] width 11 height 11
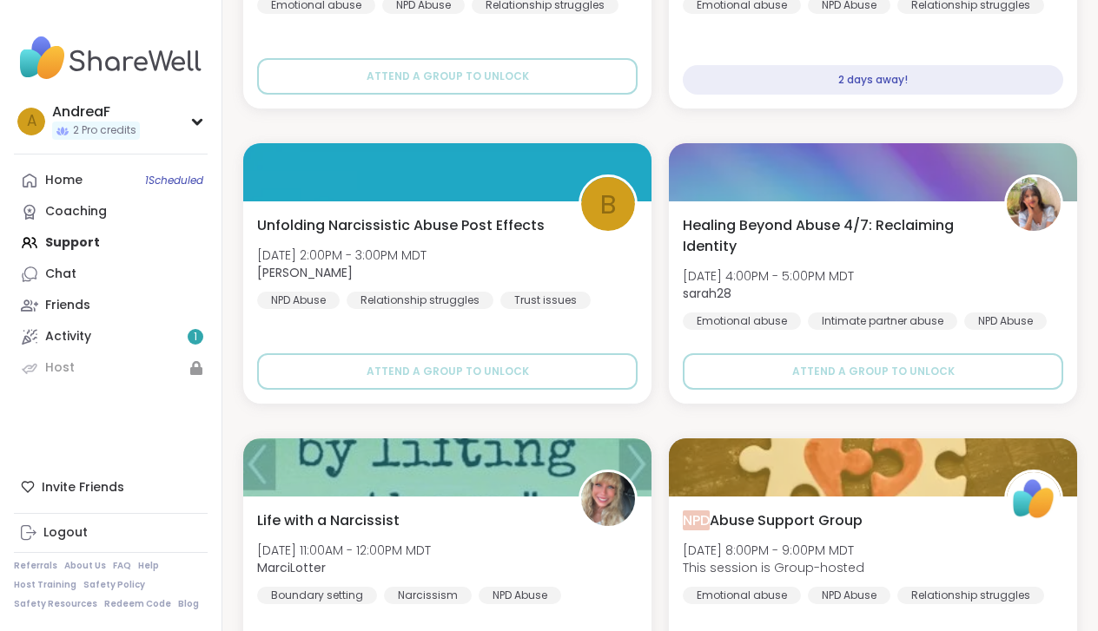
scroll to position [469, 0]
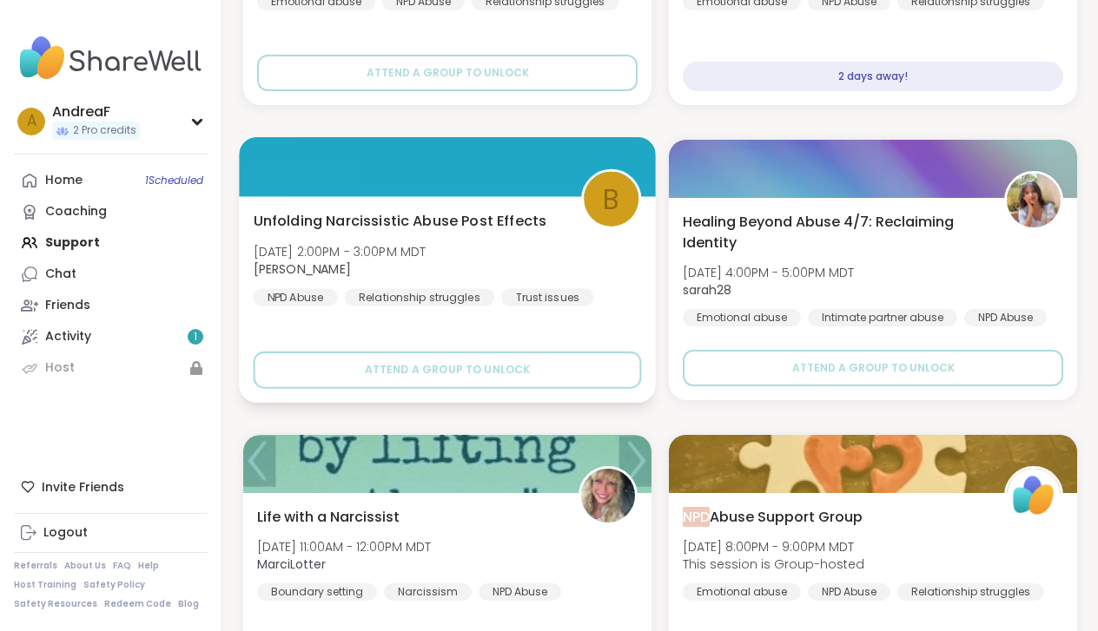
click at [388, 219] on span "Unfolding Narcissistic Abuse Post Effects" at bounding box center [401, 220] width 294 height 21
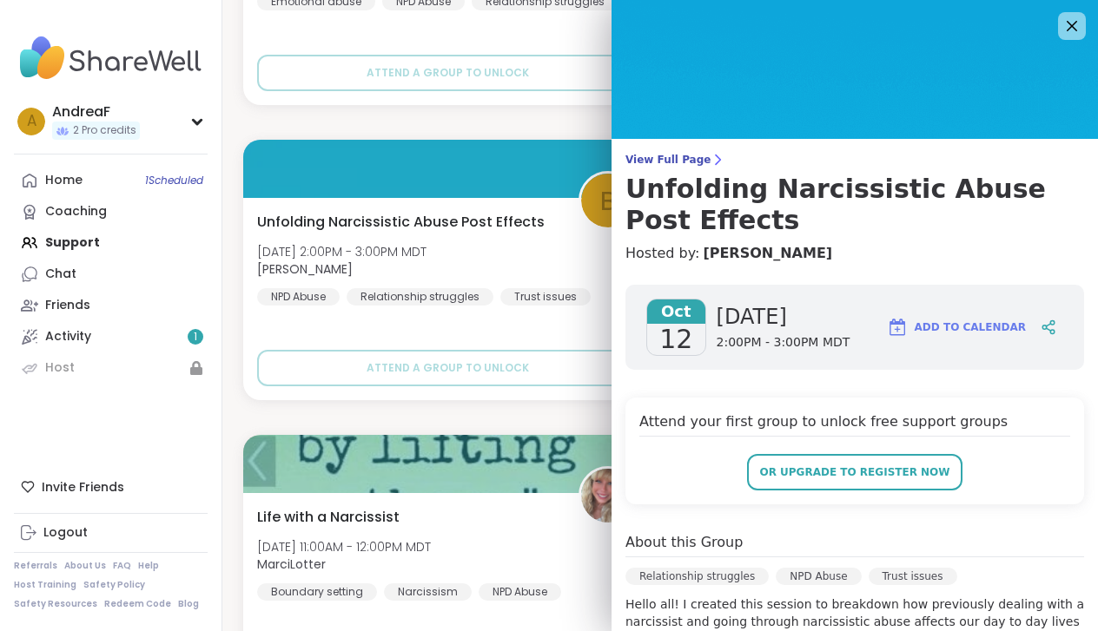
scroll to position [0, 0]
click at [1076, 21] on icon at bounding box center [1071, 26] width 11 height 11
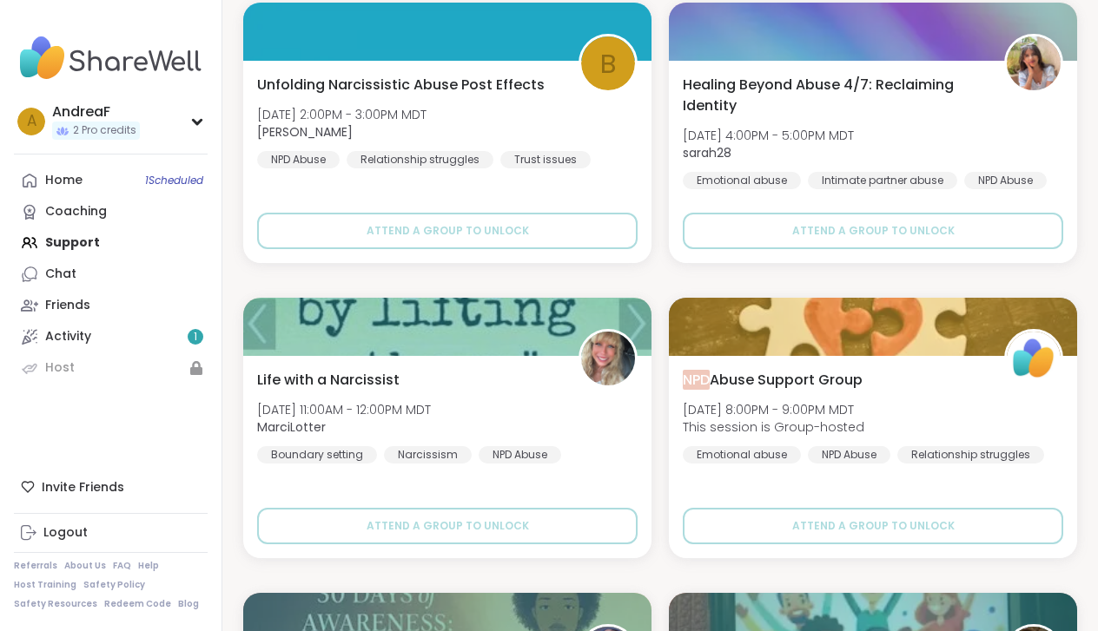
scroll to position [615, 0]
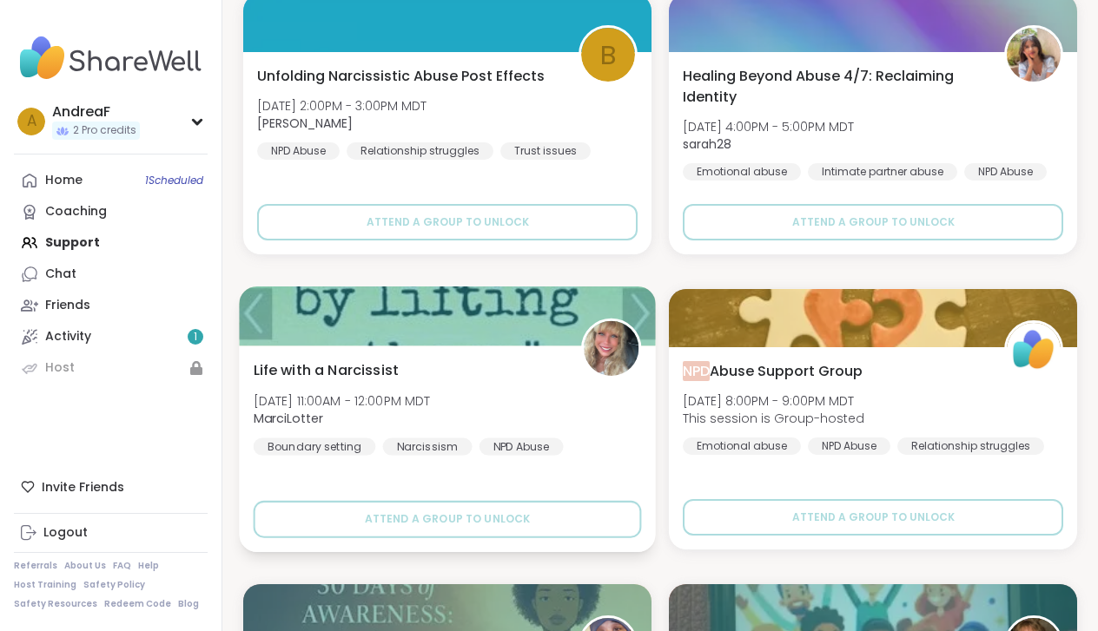
click at [337, 372] on span "Life with a Narcissist" at bounding box center [326, 370] width 145 height 21
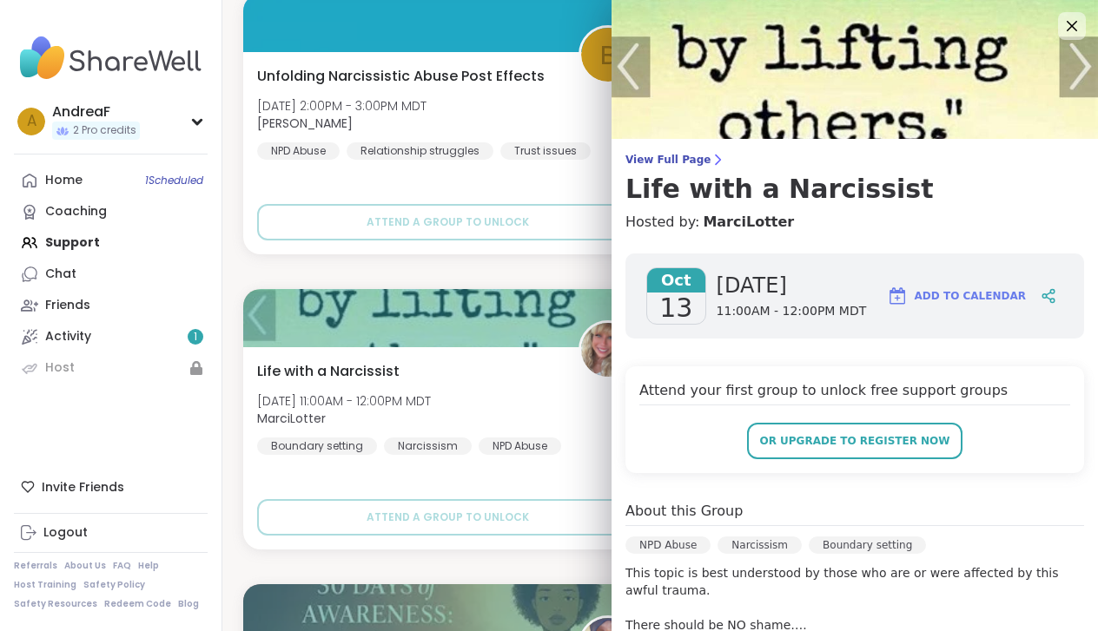
scroll to position [0, 0]
click at [1074, 24] on icon at bounding box center [1071, 26] width 11 height 11
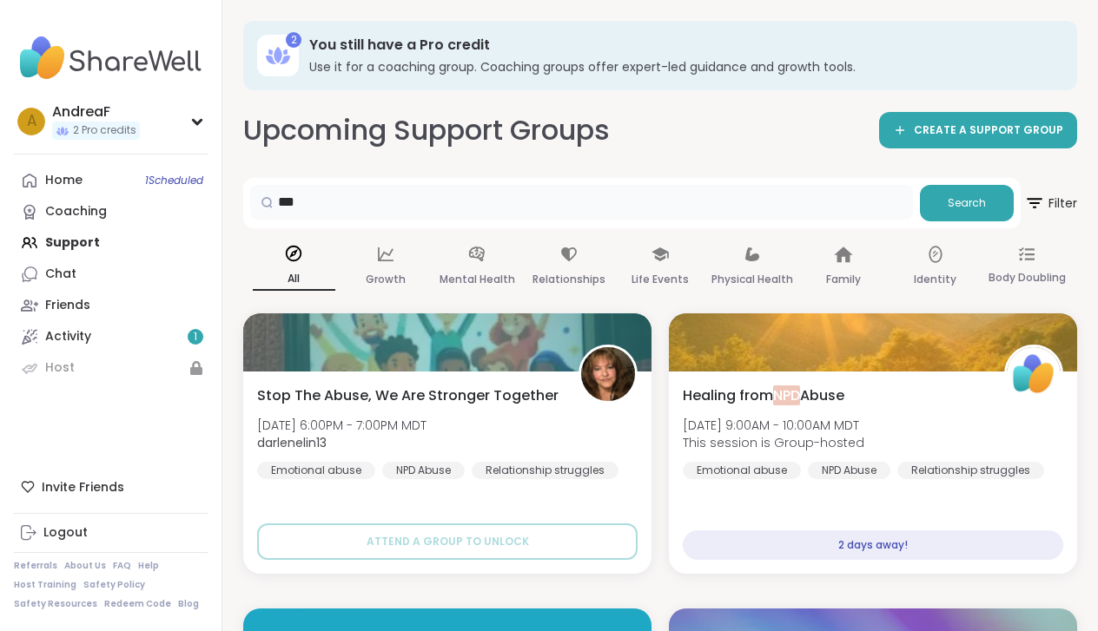
click at [475, 202] on input "***" at bounding box center [581, 202] width 663 height 35
type input "**********"
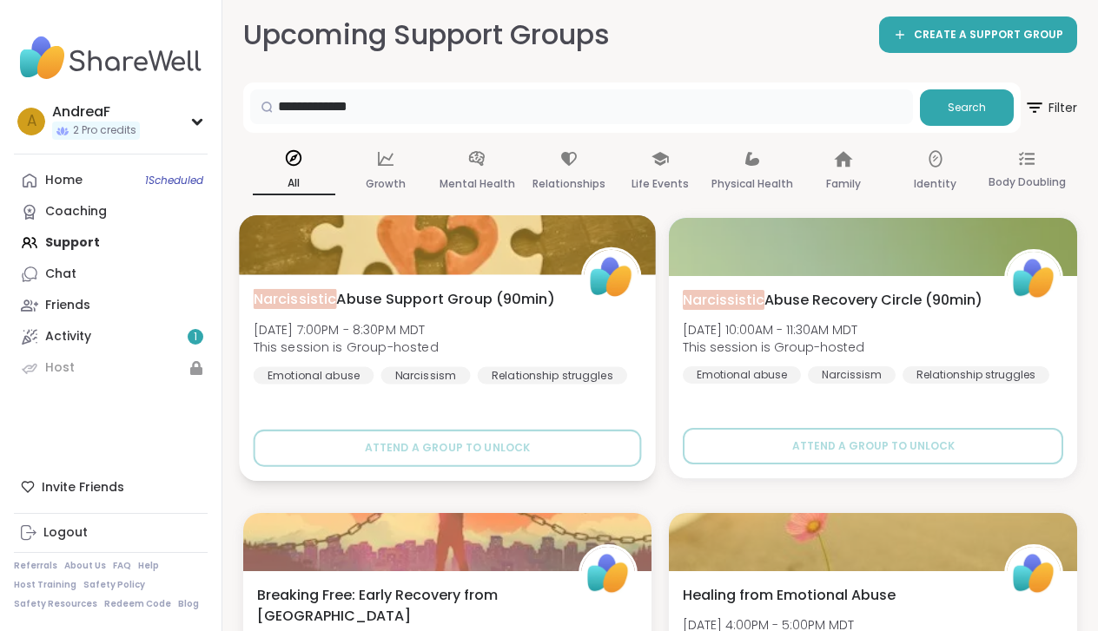
scroll to position [94, 0]
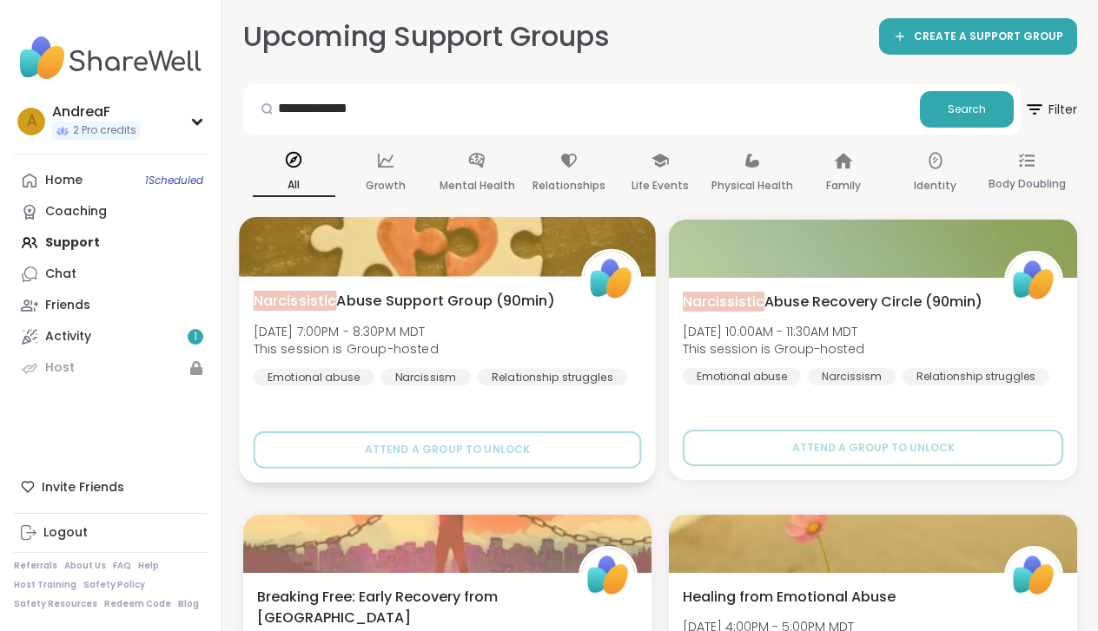
click at [399, 298] on span "Narcissistic Abuse Support Group (90min)" at bounding box center [404, 300] width 301 height 21
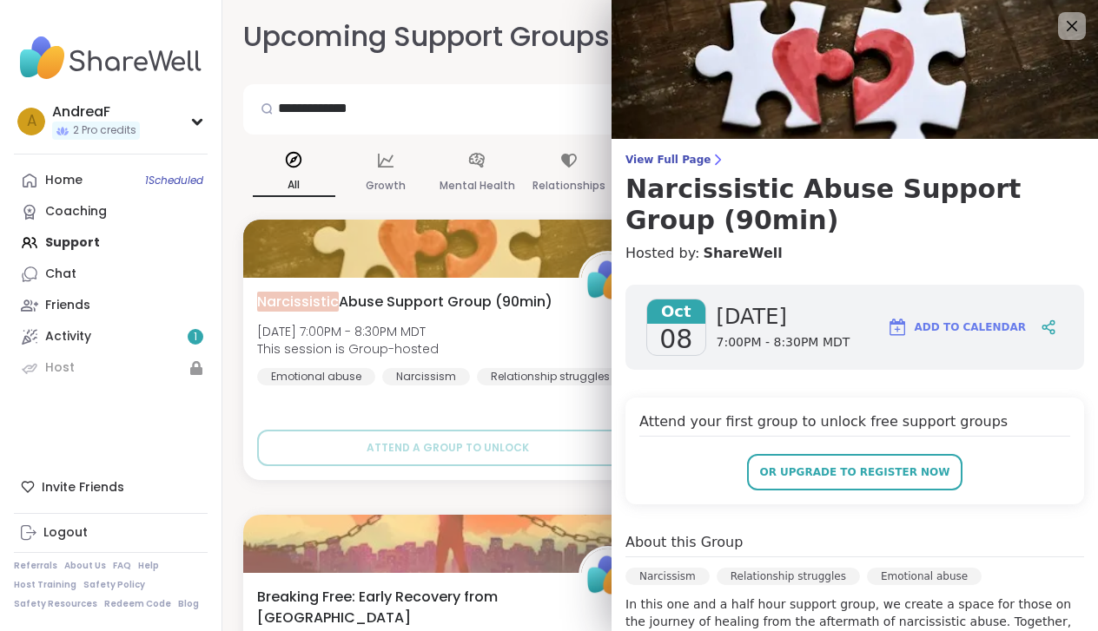
scroll to position [0, 0]
click at [1064, 31] on icon at bounding box center [1071, 26] width 22 height 22
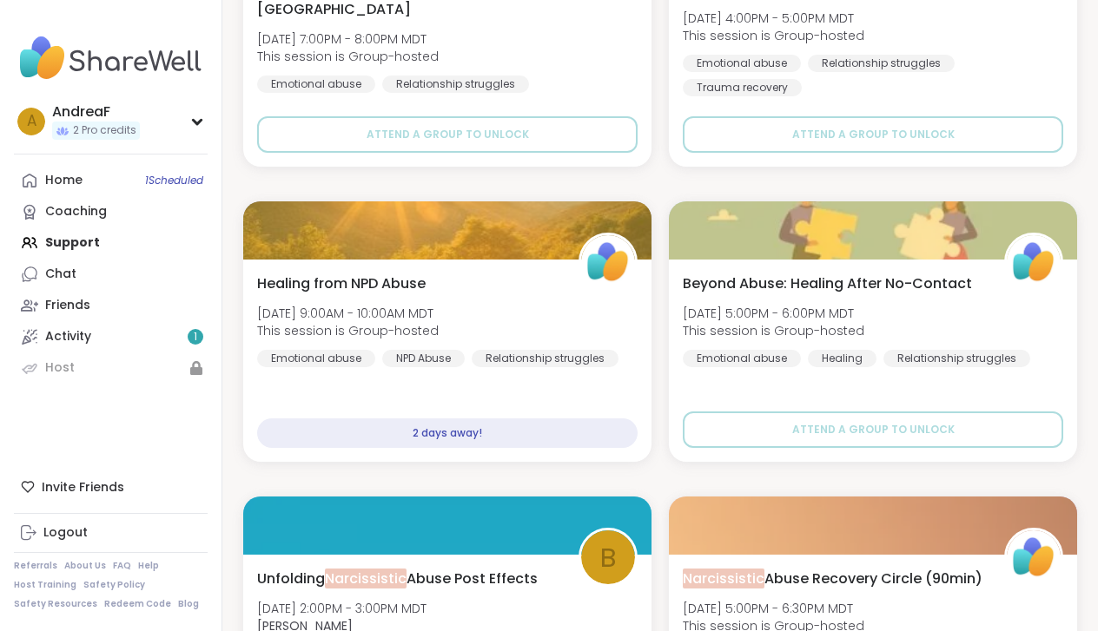
scroll to position [698, 0]
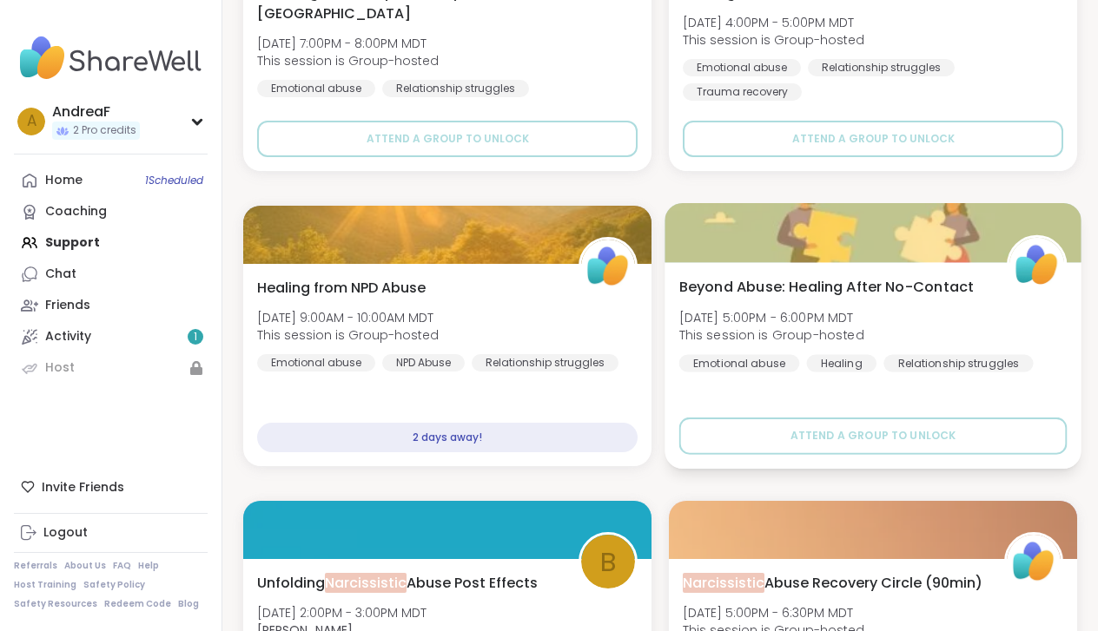
click at [696, 285] on span "Beyond Abuse: Healing After No-Contact" at bounding box center [826, 286] width 295 height 21
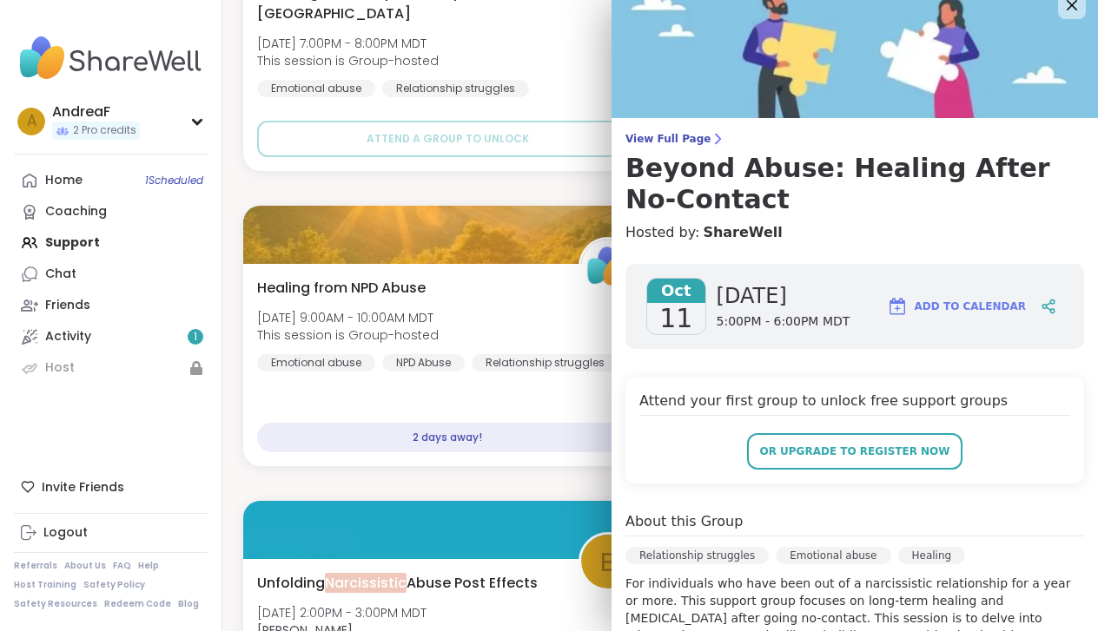
scroll to position [16, 0]
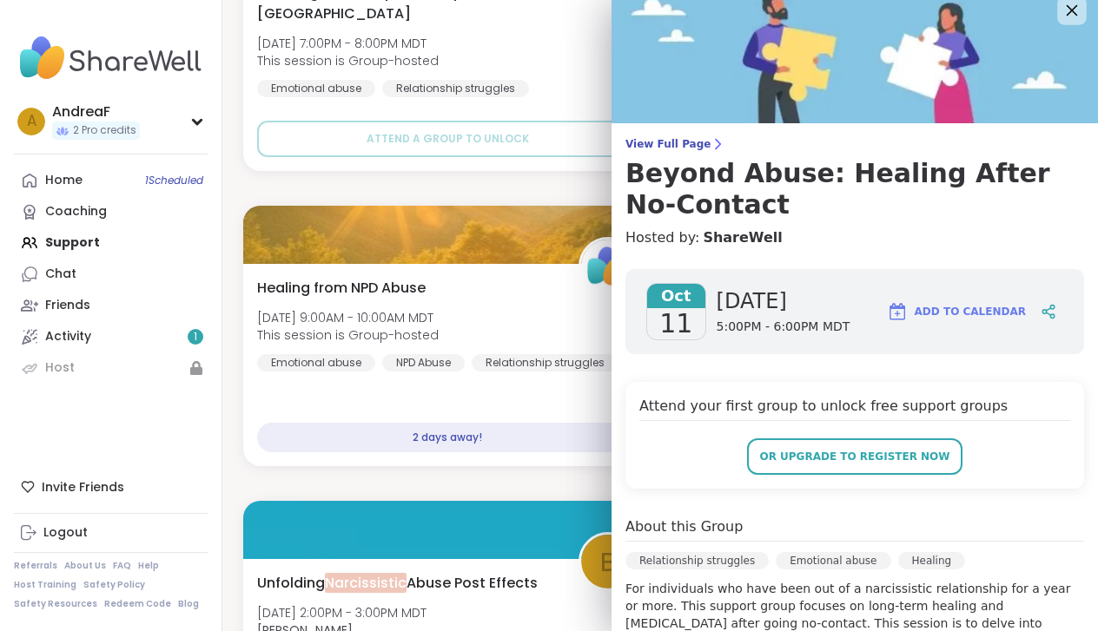
click at [1072, 10] on icon at bounding box center [1071, 10] width 11 height 11
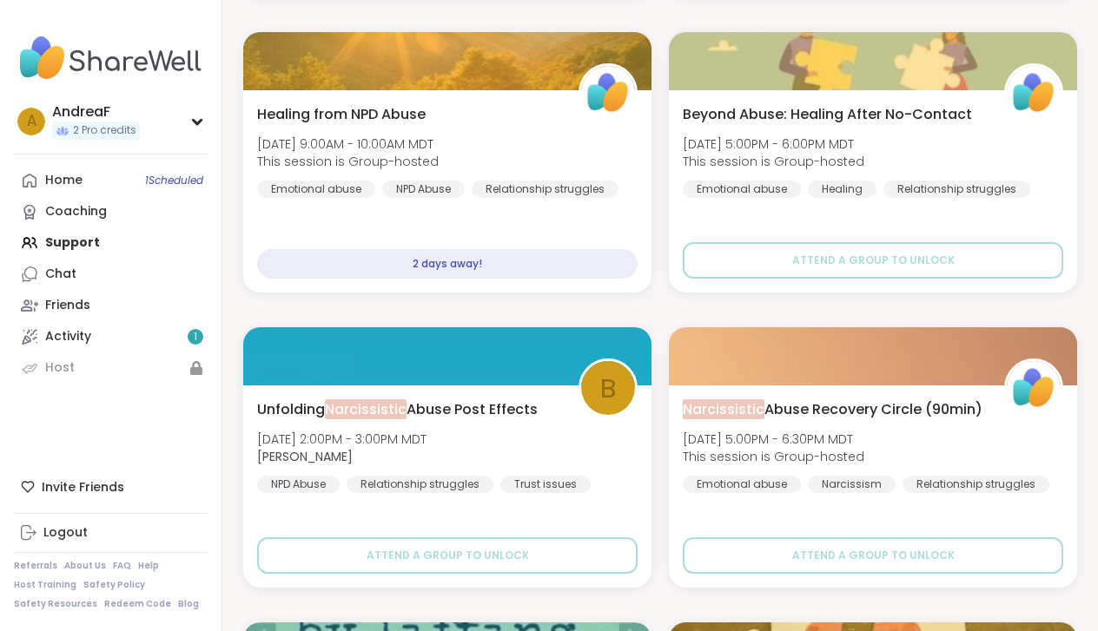
scroll to position [874, 0]
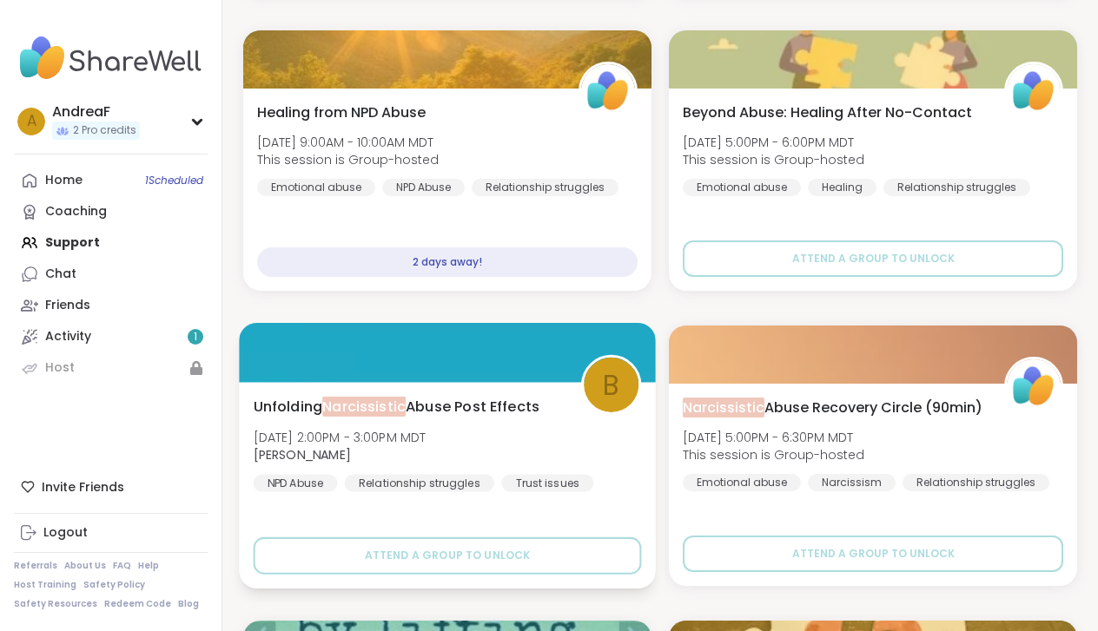
click at [462, 409] on span "Unfolding Narcissistic Abuse Post Effects" at bounding box center [397, 406] width 286 height 21
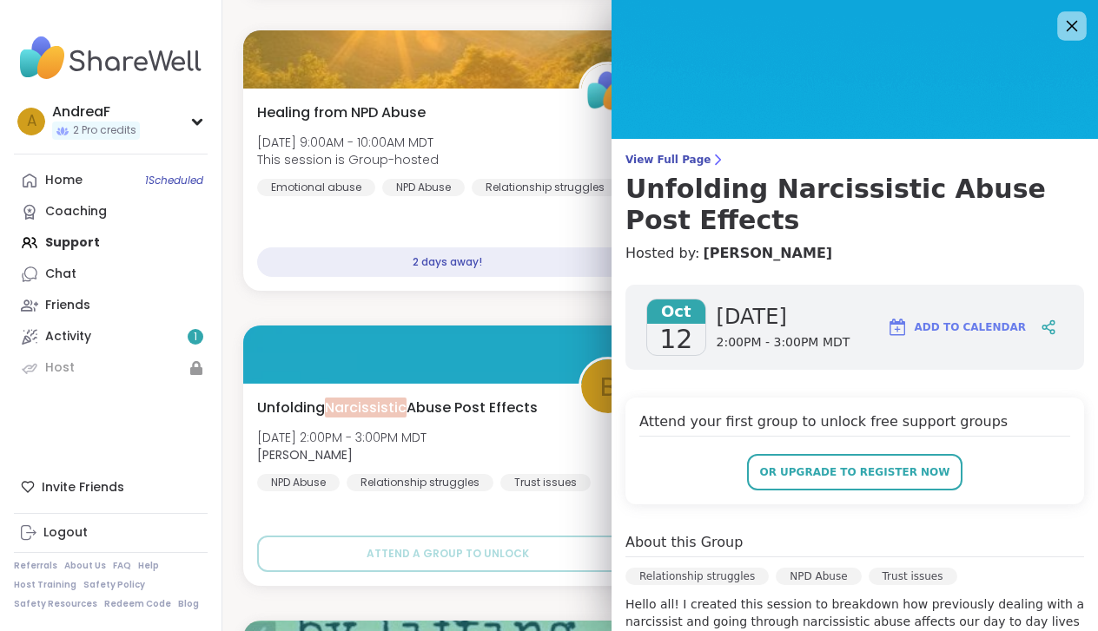
scroll to position [0, 0]
click at [1072, 26] on icon at bounding box center [1071, 26] width 11 height 11
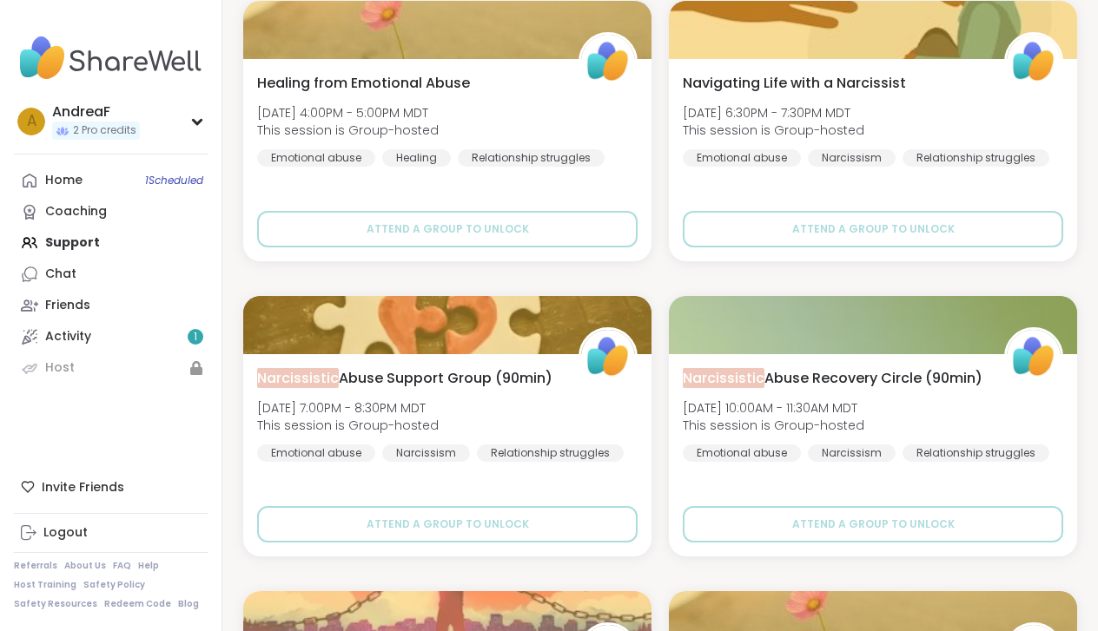
scroll to position [1790, 0]
